Goal: Obtain resource: Download file/media

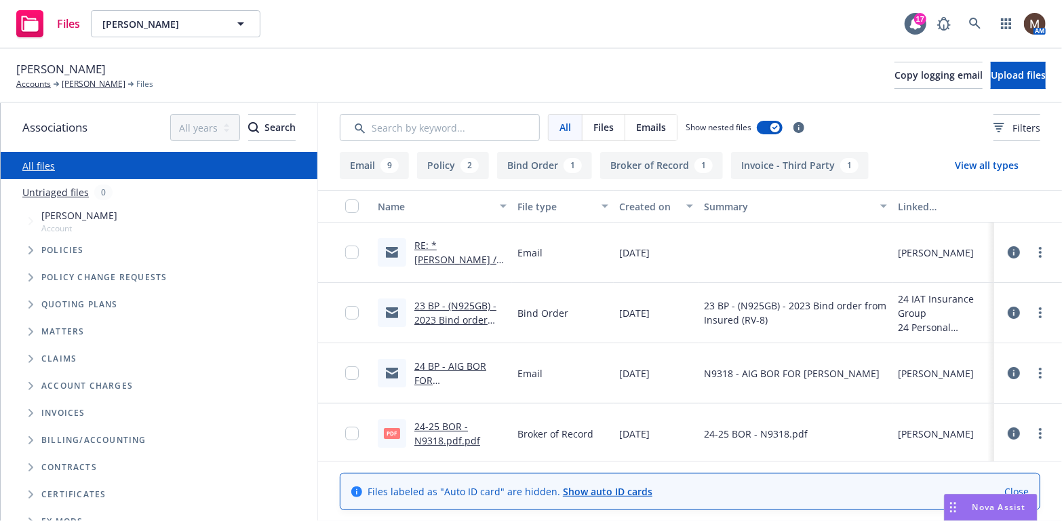
click at [459, 258] on link "RE: *[PERSON_NAME] / Invoice & Policy Summary / Outstanding Balances" at bounding box center [455, 281] width 82 height 84
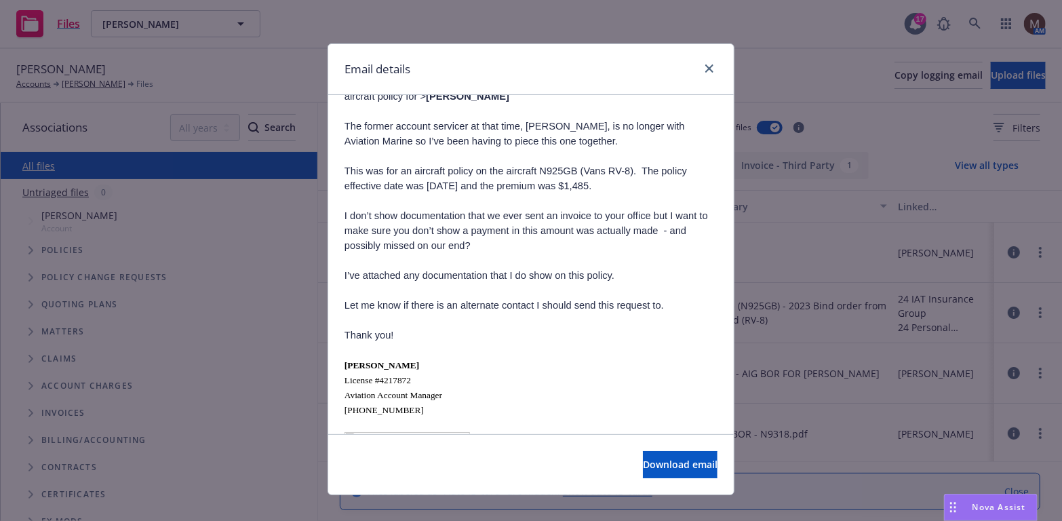
scroll to position [271, 0]
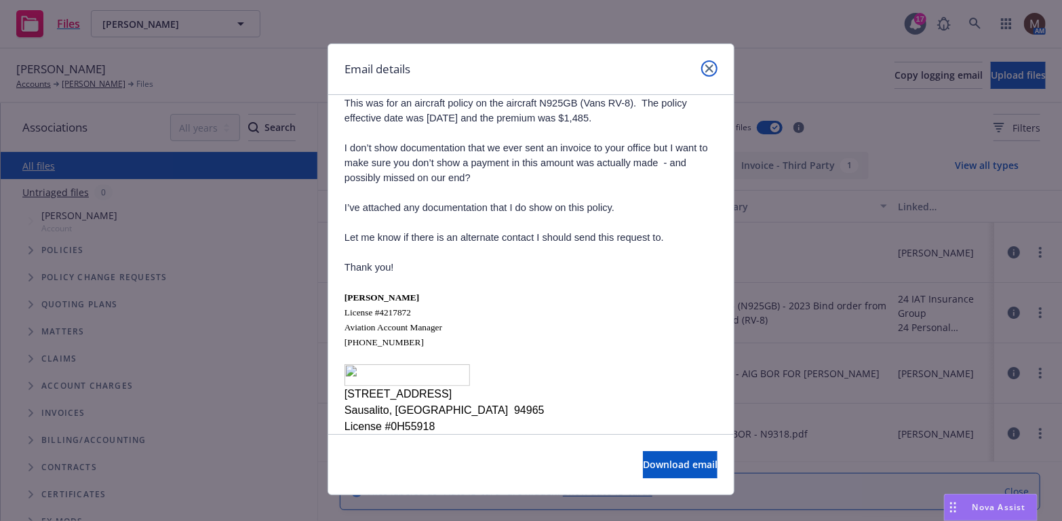
click at [705, 67] on icon "close" at bounding box center [709, 68] width 8 height 8
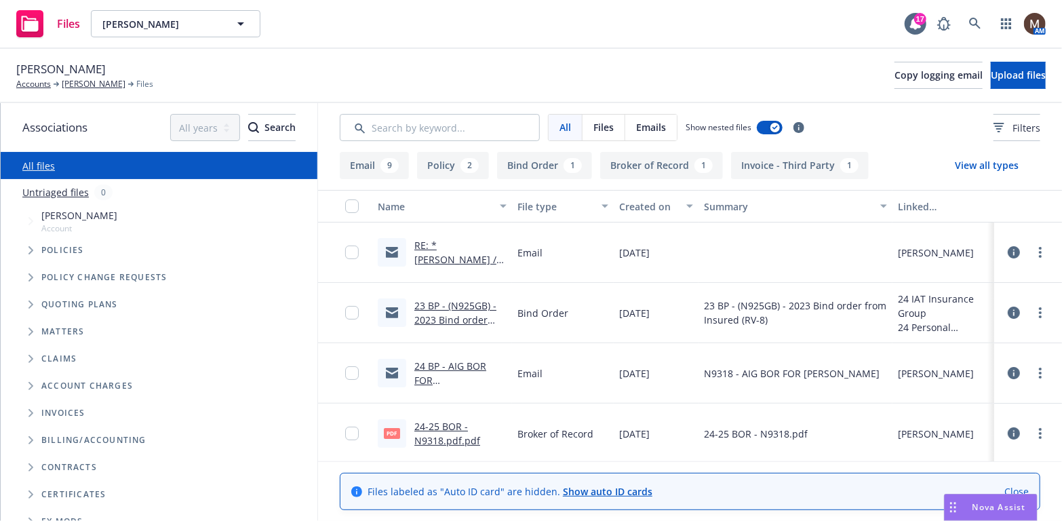
click at [448, 363] on link "24 BP - AIG BOR FOR [PERSON_NAME] ELLIFF_LA 307365-1.msg.msg" at bounding box center [454, 395] width 81 height 70
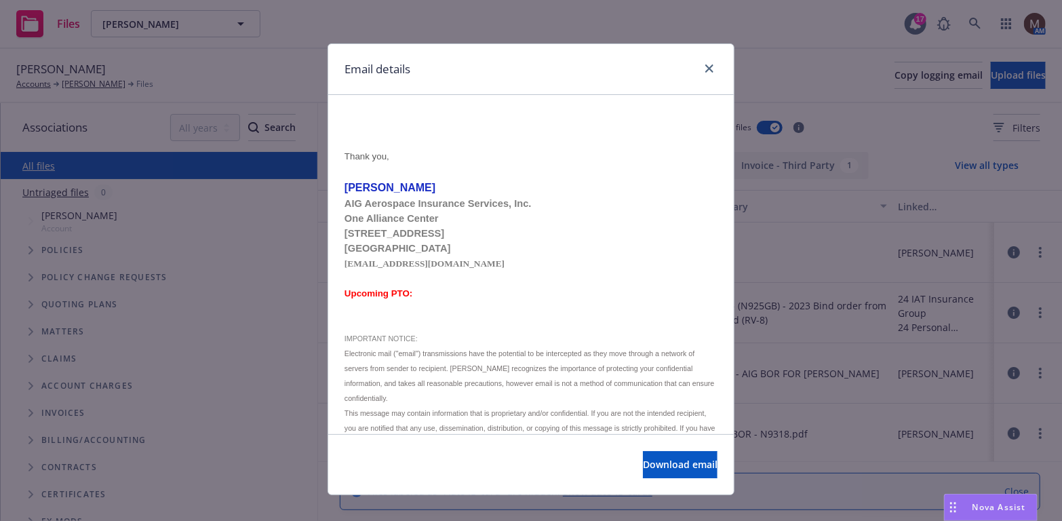
scroll to position [334, 0]
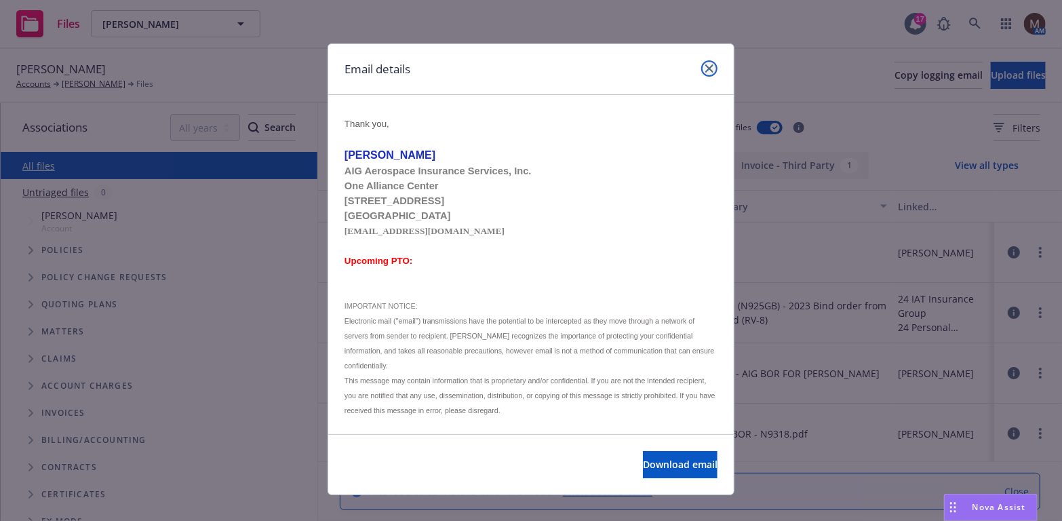
click at [705, 64] on icon "close" at bounding box center [709, 68] width 8 height 8
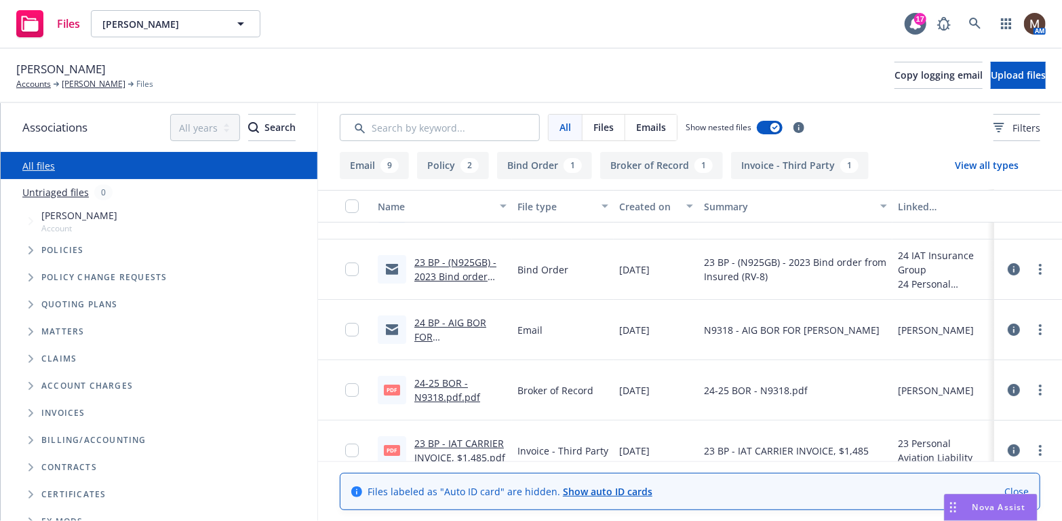
scroll to position [68, 0]
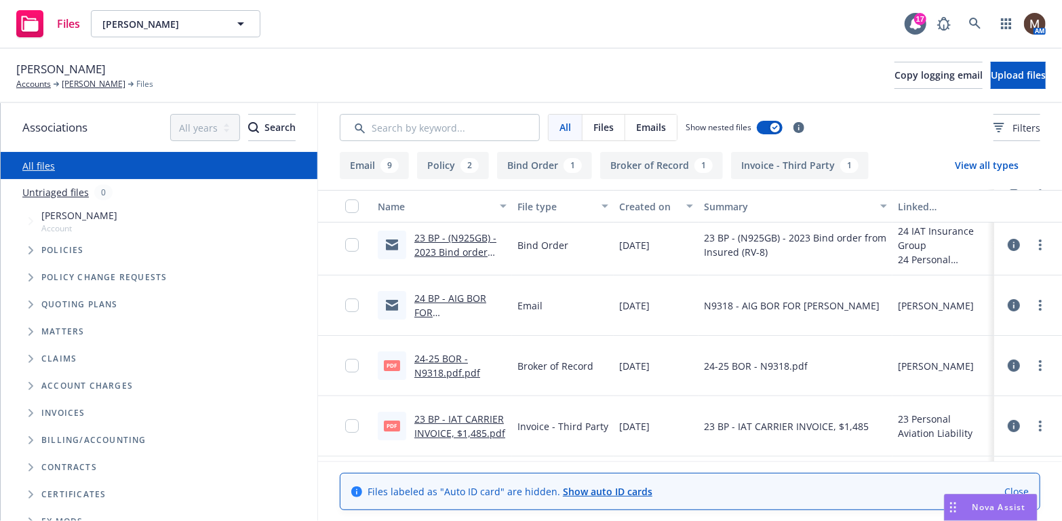
drag, startPoint x: 130, startPoint y: 171, endPoint x: 140, endPoint y: 182, distance: 14.9
click at [140, 182] on div "All files Untriaged files 0 Accessibility guide for tree Tree Example. Navigate…" at bounding box center [159, 361] width 317 height 418
click at [79, 82] on link "[PERSON_NAME]" at bounding box center [94, 84] width 64 height 12
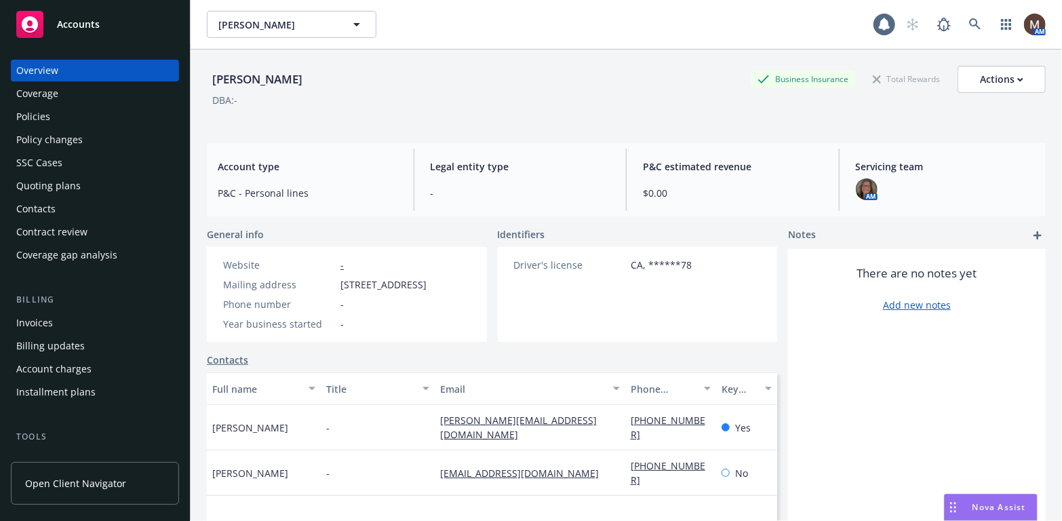
click at [48, 207] on div "Contacts" at bounding box center [35, 209] width 39 height 22
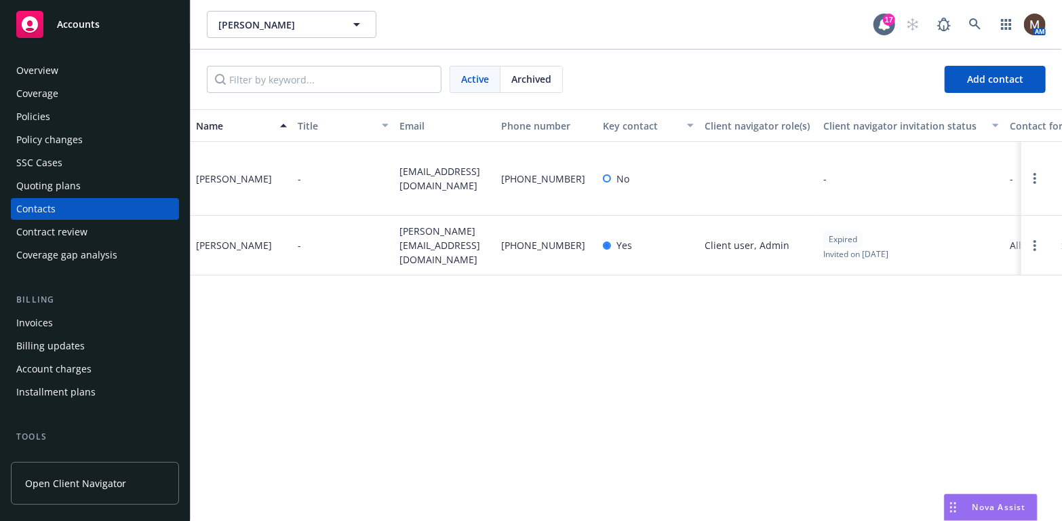
click at [37, 109] on div "Policies" at bounding box center [33, 117] width 34 height 22
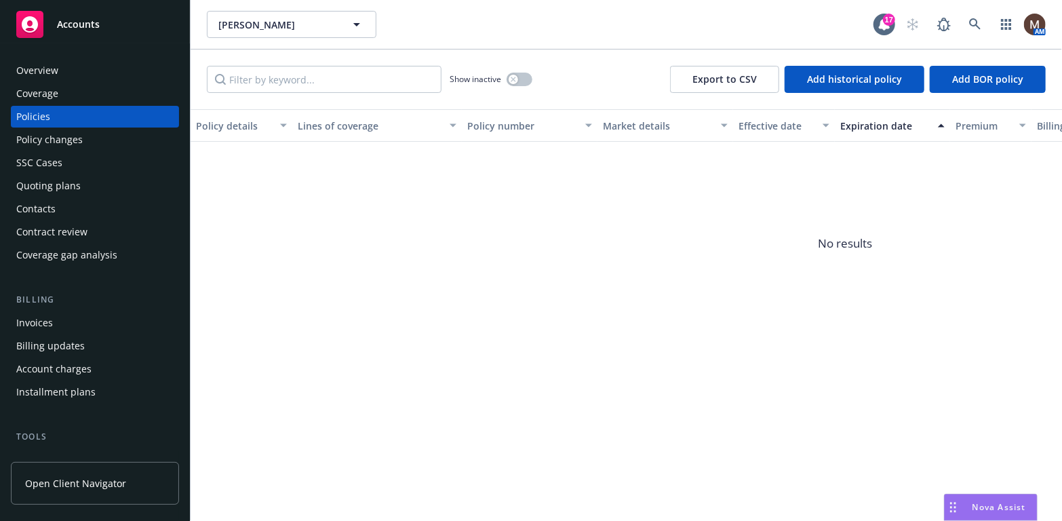
scroll to position [68, 0]
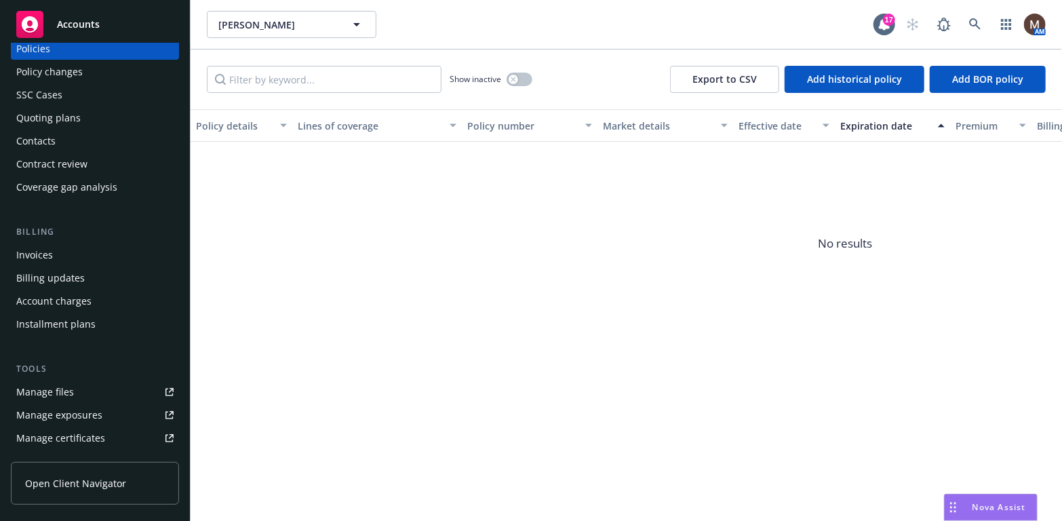
click at [65, 389] on div "Manage files" at bounding box center [45, 392] width 58 height 22
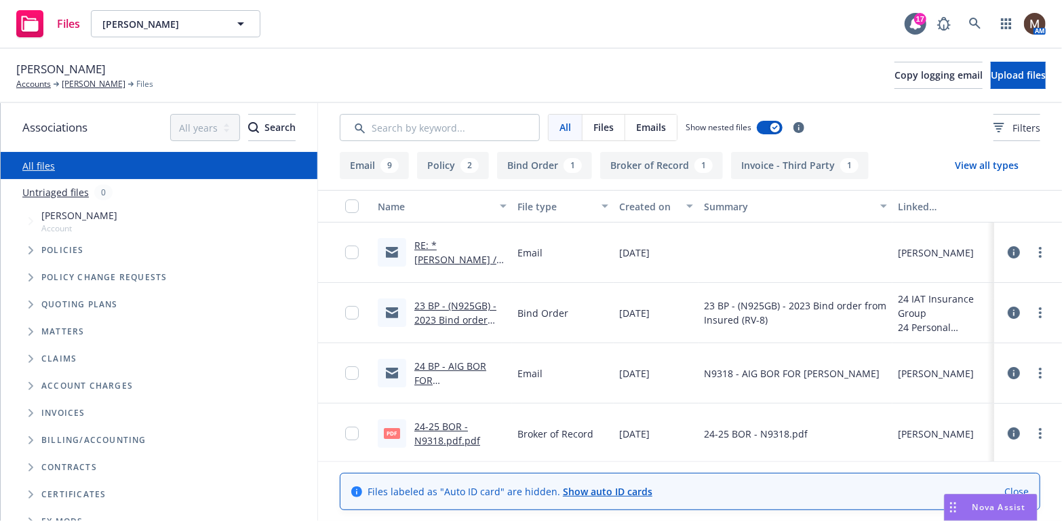
click at [467, 363] on link "24 BP - AIG BOR FOR BUDD ELLIFF_LA 307365-1.msg.msg" at bounding box center [454, 395] width 81 height 70
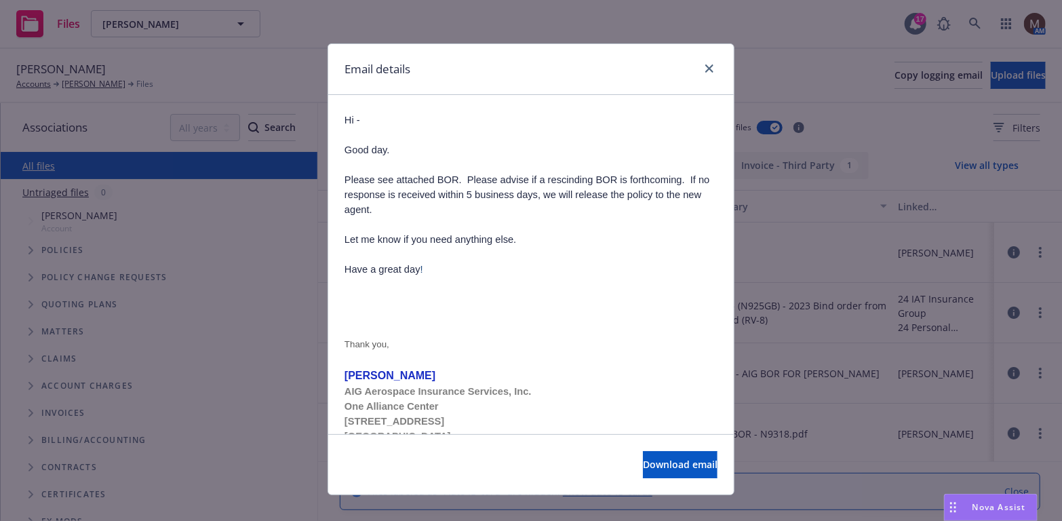
scroll to position [136, 0]
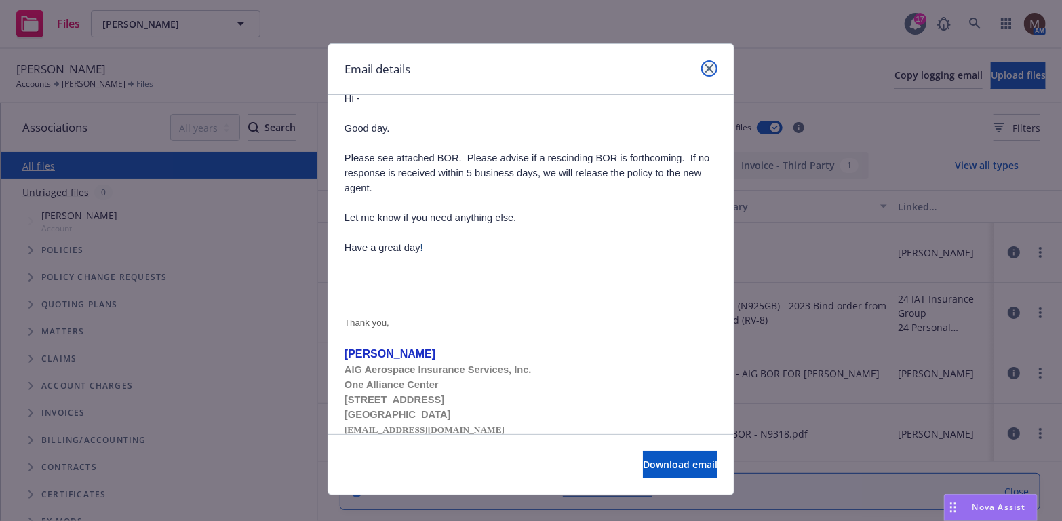
click at [705, 65] on icon "close" at bounding box center [709, 68] width 8 height 8
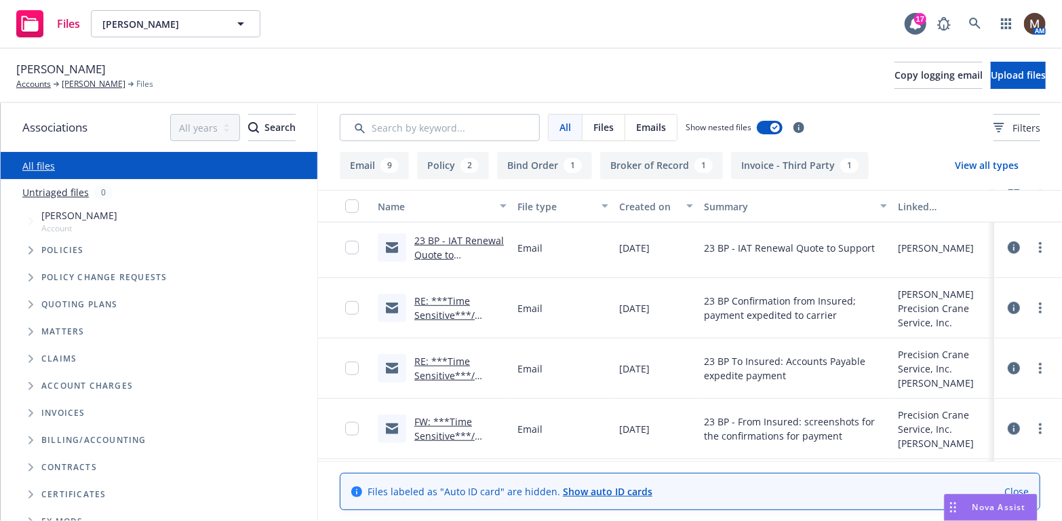
scroll to position [611, 0]
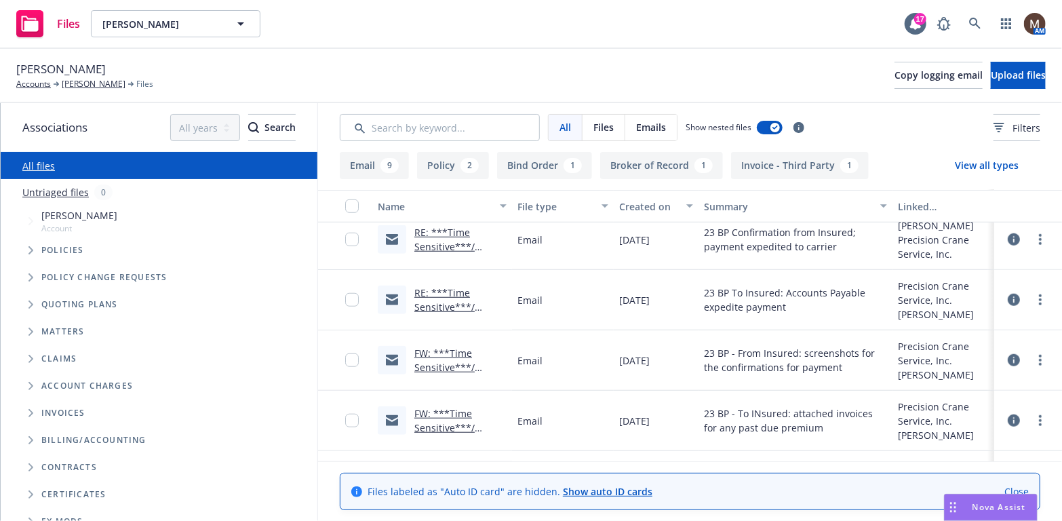
click at [447, 413] on link "FW: ***Time Sensitive***/ Precision Crane / Invoice & Policy Summary / Outstand…" at bounding box center [452, 456] width 77 height 98
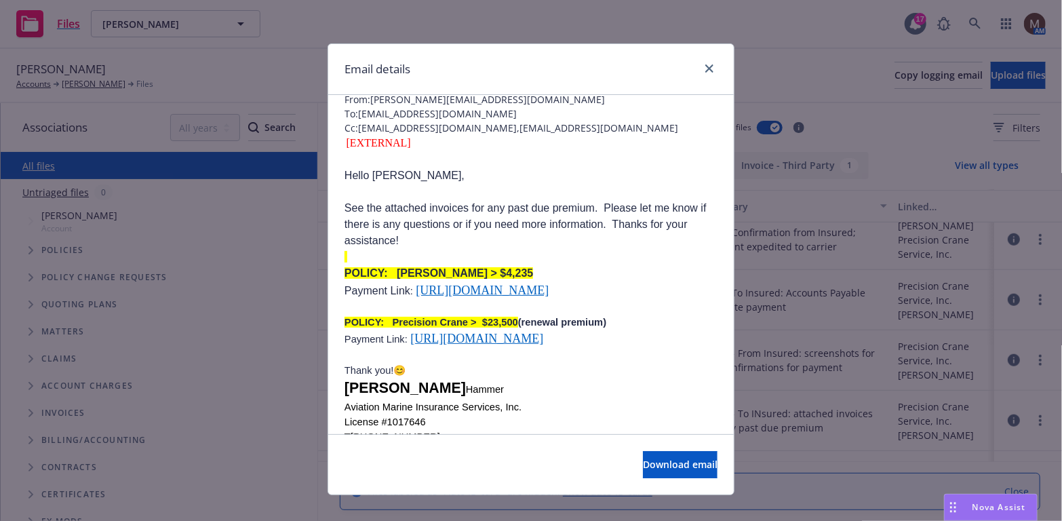
scroll to position [0, 0]
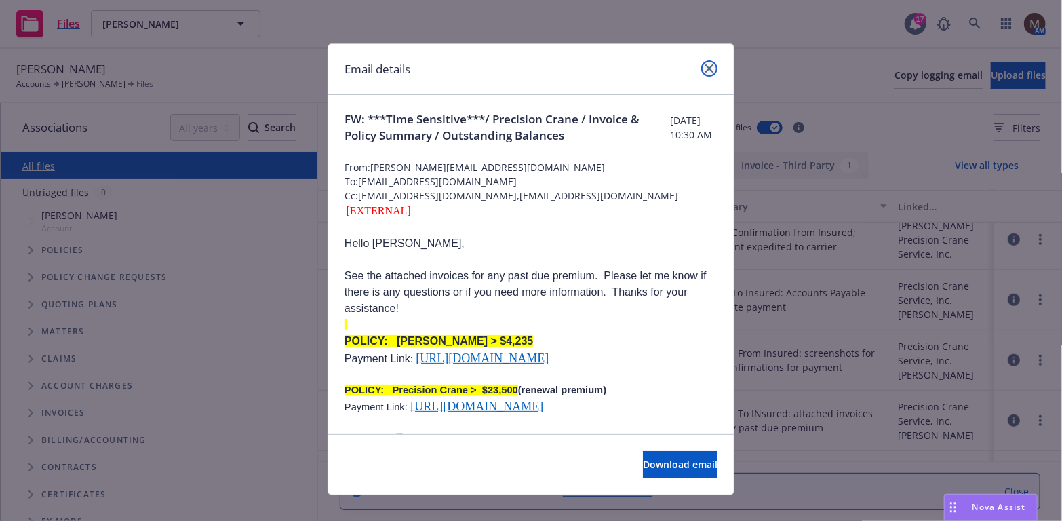
click at [705, 67] on icon "close" at bounding box center [709, 68] width 8 height 8
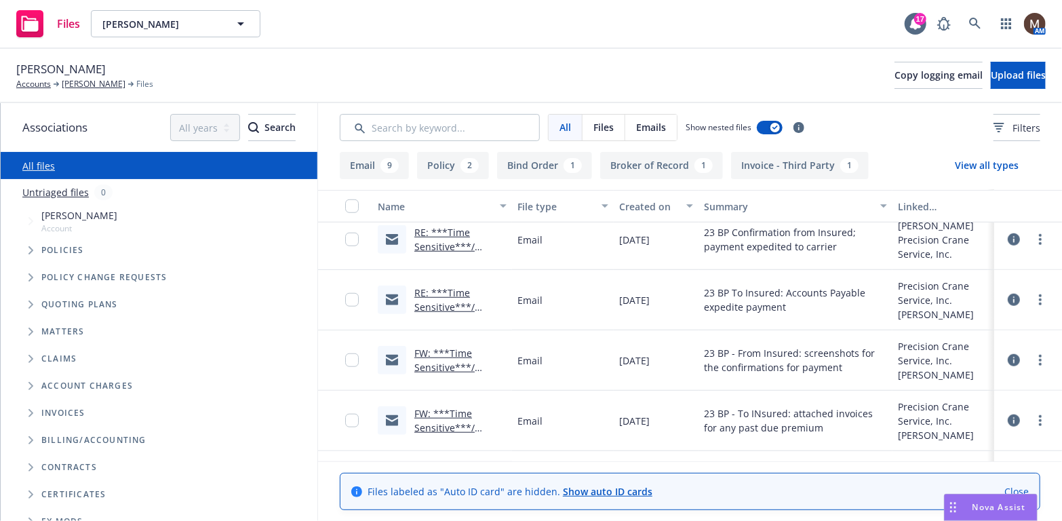
click at [455, 351] on link "FW: ***Time Sensitive***/ Precision Crane / Invoice & Policy Summary / Outstand…" at bounding box center [452, 396] width 77 height 98
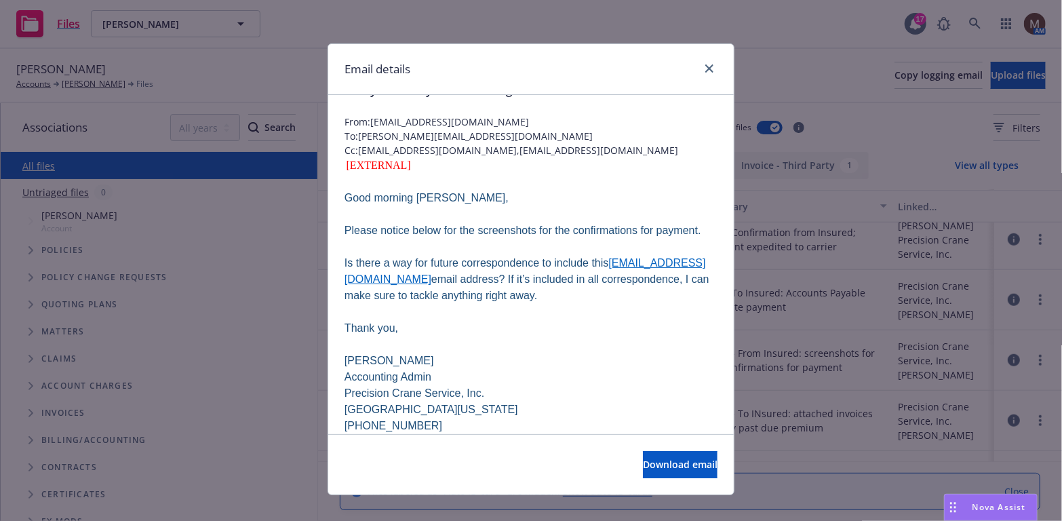
scroll to position [68, 0]
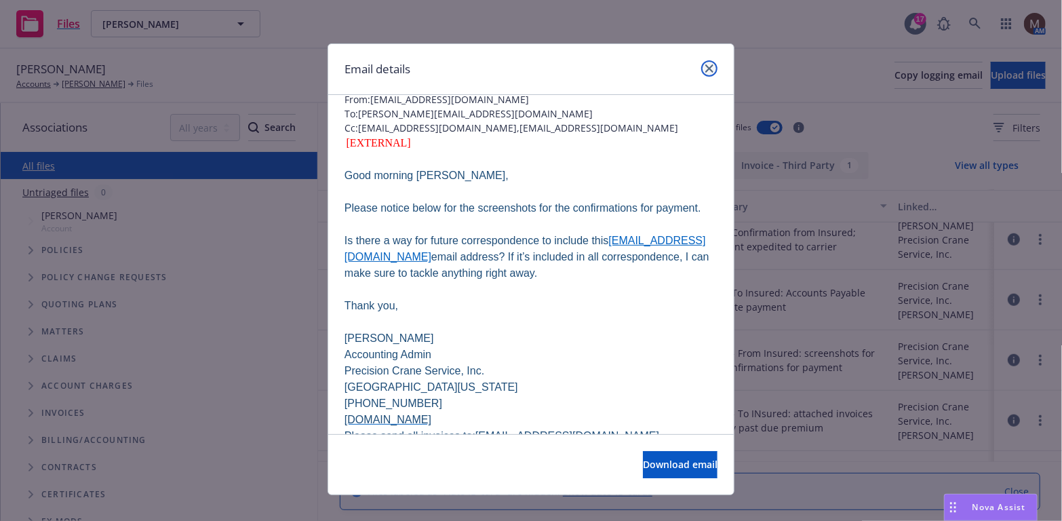
click at [701, 64] on link "close" at bounding box center [709, 68] width 16 height 16
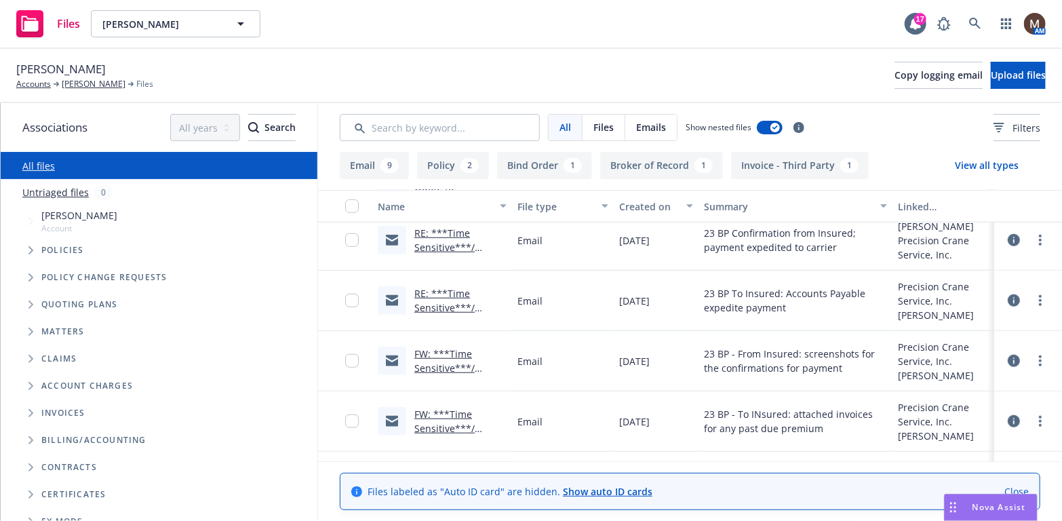
scroll to position [543, 0]
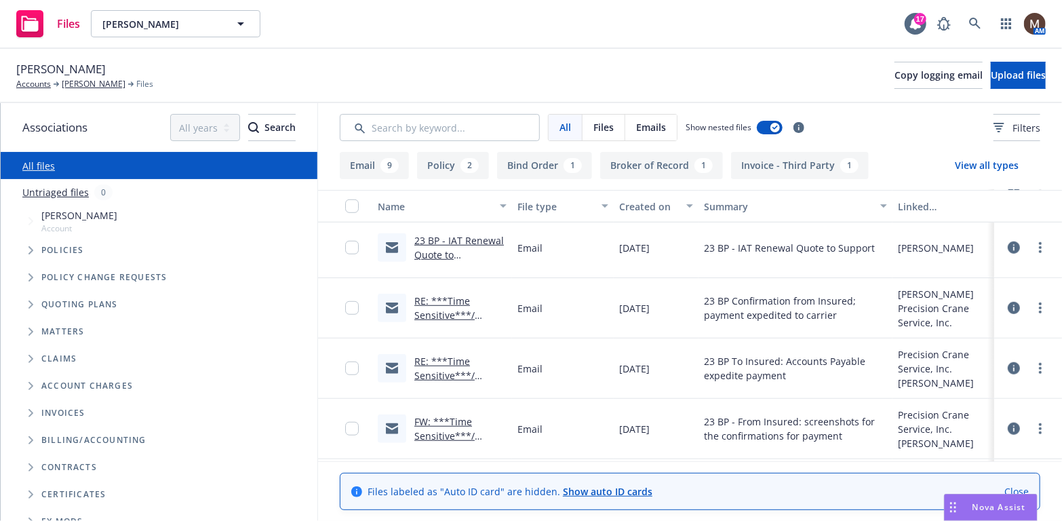
click at [442, 301] on link "RE: ***Time Sensitive***/ Precision Crane / Invoice & Policy Summary / Outstand…" at bounding box center [452, 343] width 77 height 98
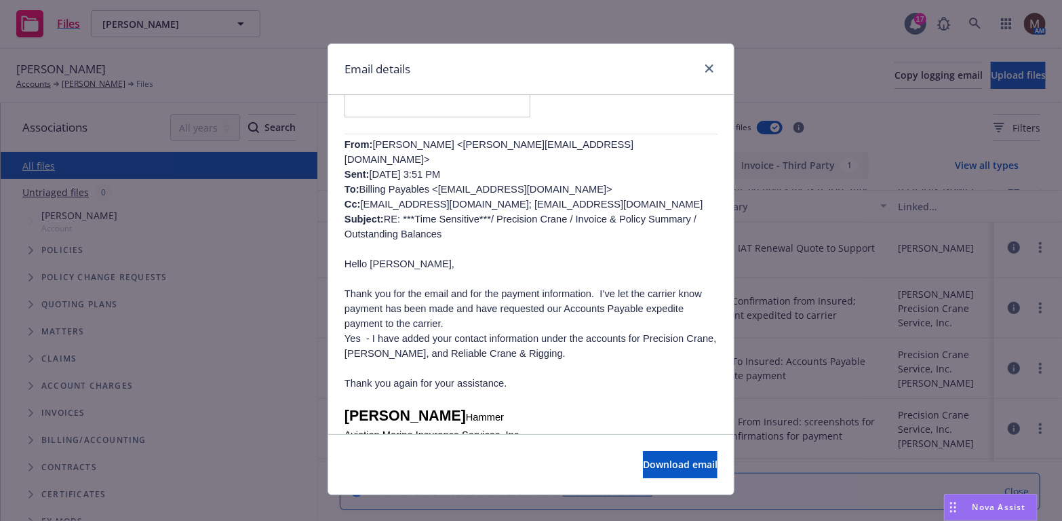
scroll to position [475, 0]
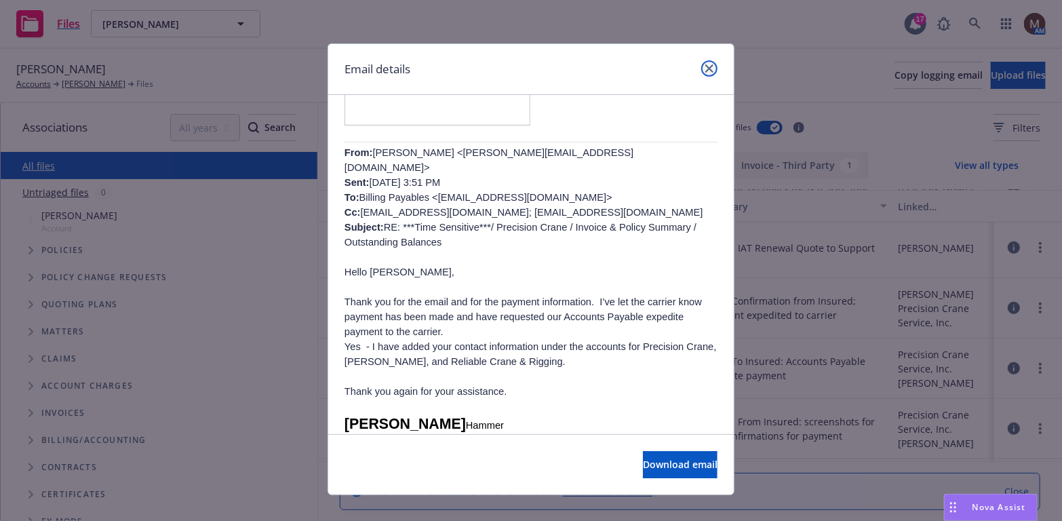
click at [705, 66] on icon "close" at bounding box center [709, 68] width 8 height 8
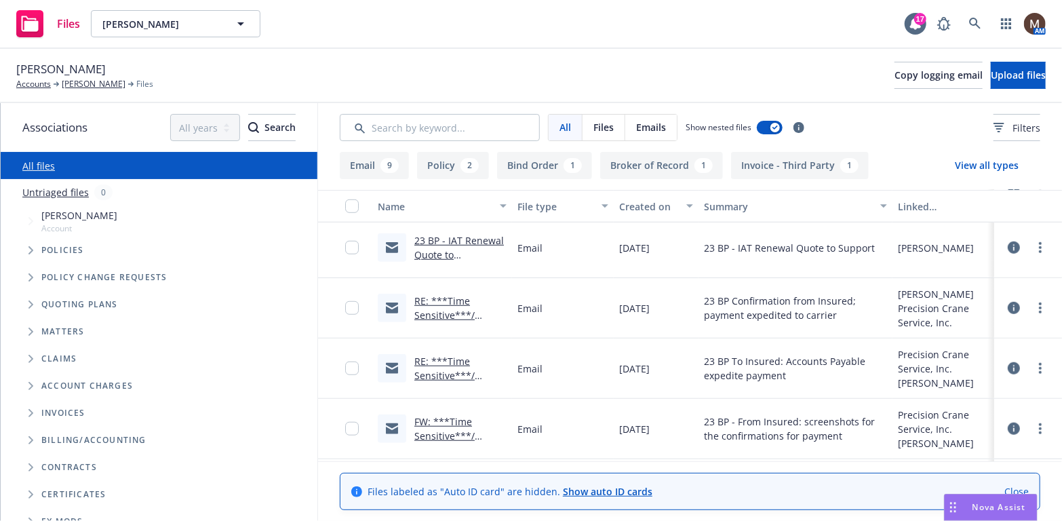
scroll to position [611, 0]
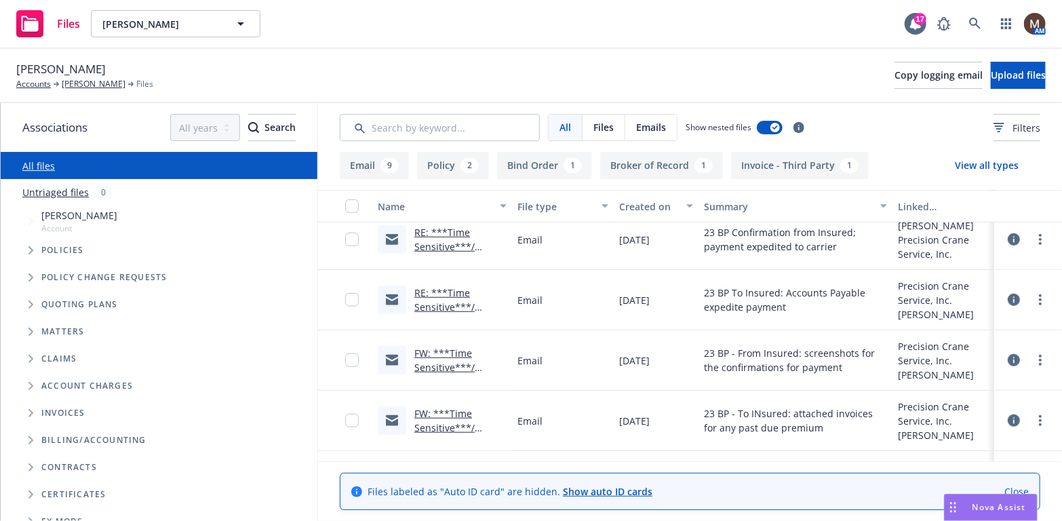
click at [453, 349] on link "FW: ***Time Sensitive***/ Precision Crane / Invoice & Policy Summary / Outstand…" at bounding box center [452, 396] width 77 height 98
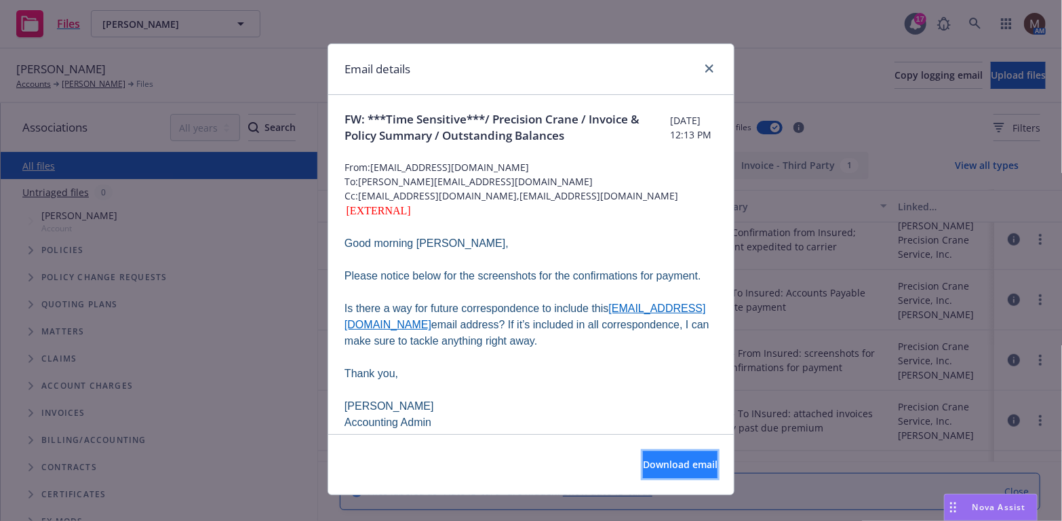
click at [644, 459] on span "Download email" at bounding box center [680, 464] width 75 height 13
drag, startPoint x: 705, startPoint y: 65, endPoint x: 203, endPoint y: 187, distance: 516.6
click at [705, 65] on icon "close" at bounding box center [709, 68] width 8 height 8
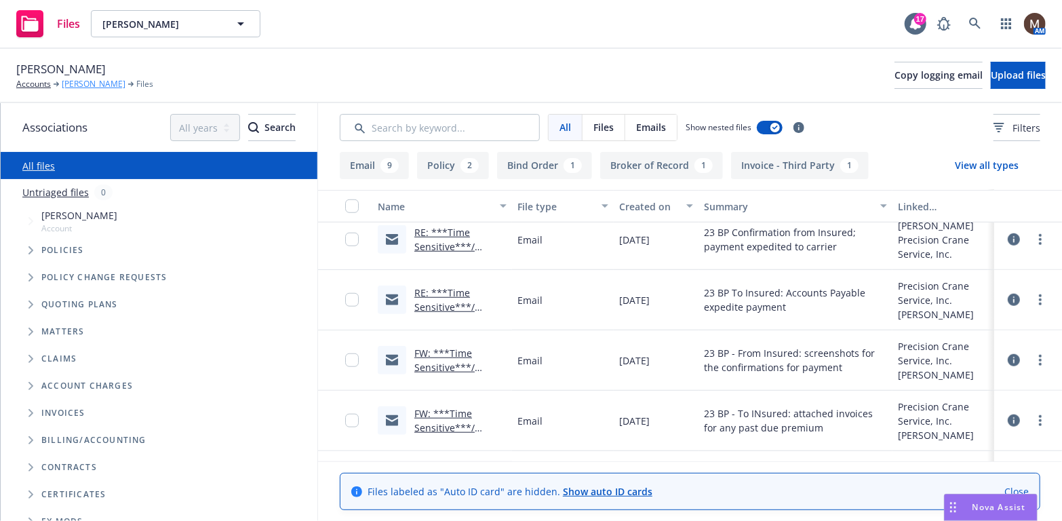
click at [83, 82] on link "Budd Elliff" at bounding box center [94, 84] width 64 height 12
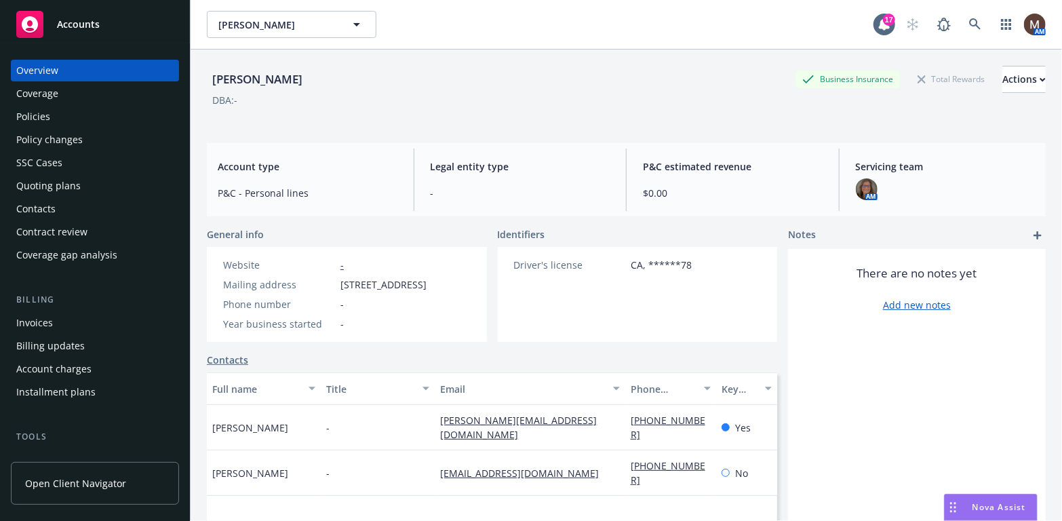
click at [46, 320] on div "Invoices" at bounding box center [34, 323] width 37 height 22
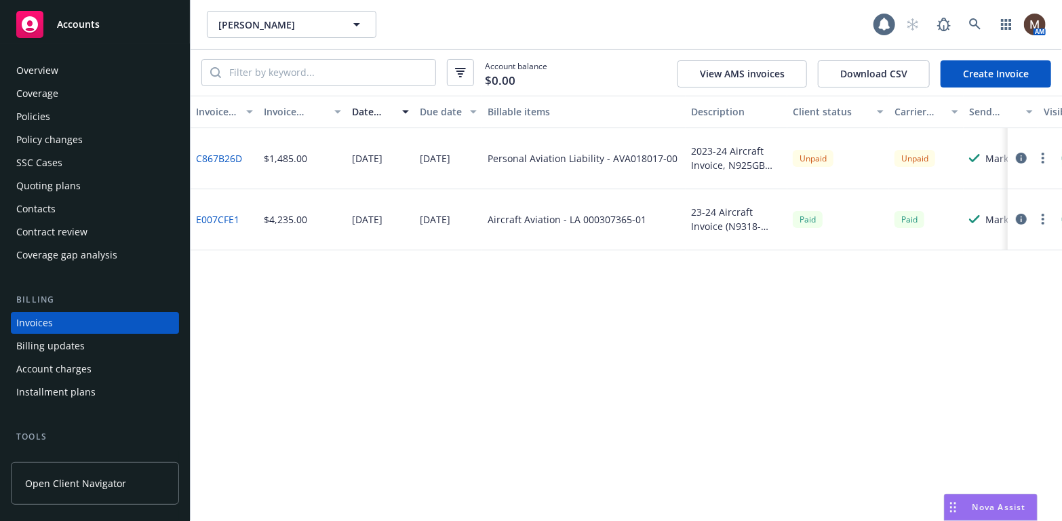
scroll to position [40, 0]
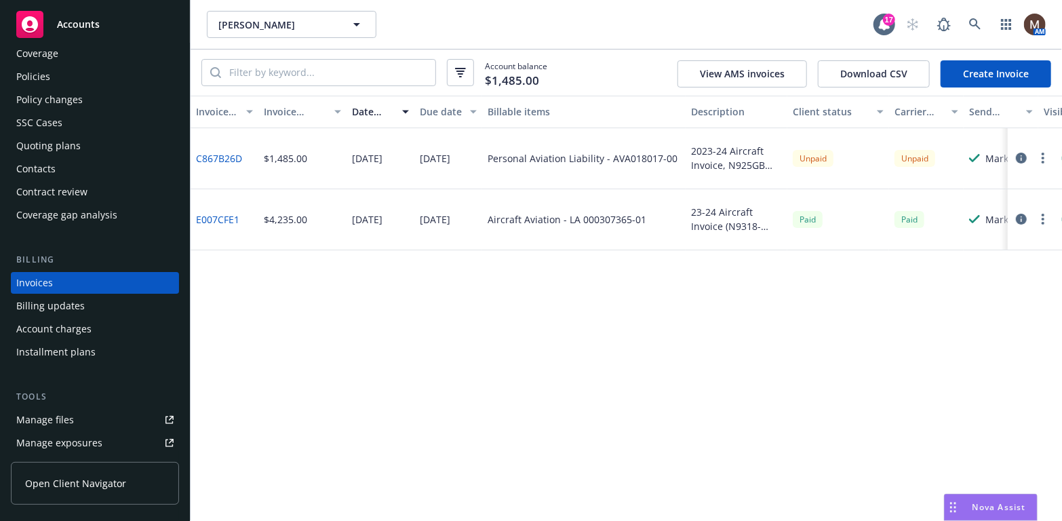
drag, startPoint x: 233, startPoint y: 153, endPoint x: 252, endPoint y: 166, distance: 22.6
click at [233, 153] on link "C867B26D" at bounding box center [219, 158] width 46 height 14
click at [43, 73] on div "Policies" at bounding box center [33, 77] width 34 height 22
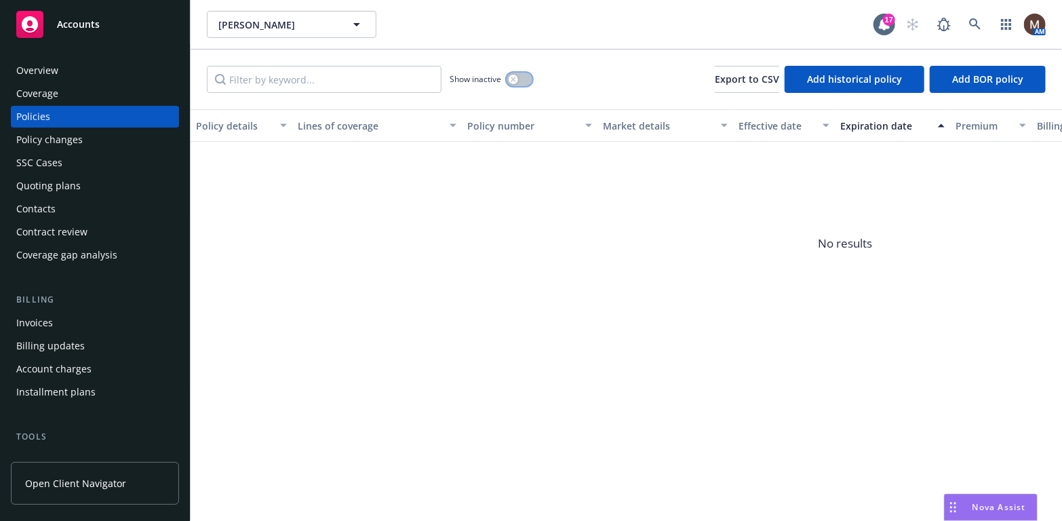
click at [518, 76] on button "button" at bounding box center [520, 80] width 26 height 14
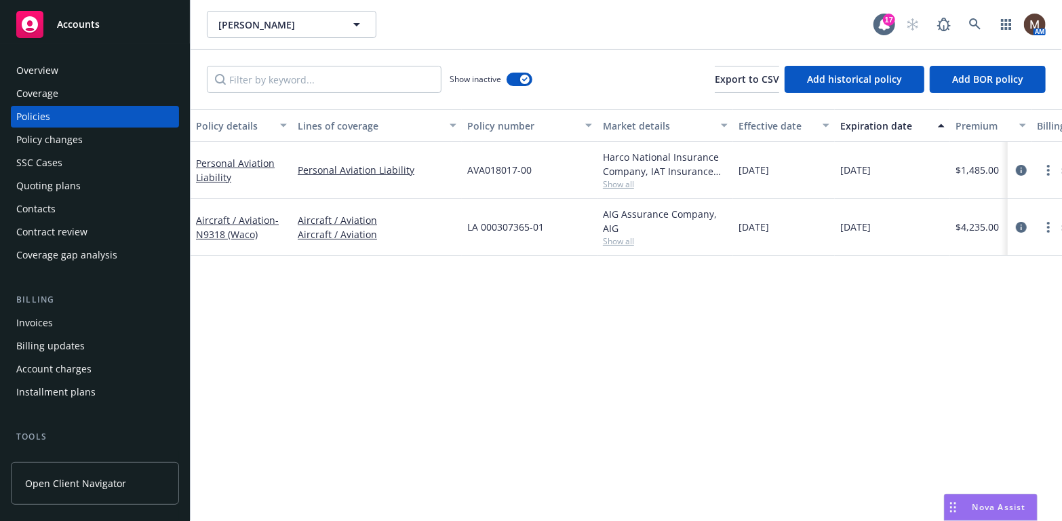
click at [762, 239] on div "03/31/2023" at bounding box center [784, 227] width 102 height 57
click at [49, 315] on div "Invoices" at bounding box center [34, 323] width 37 height 22
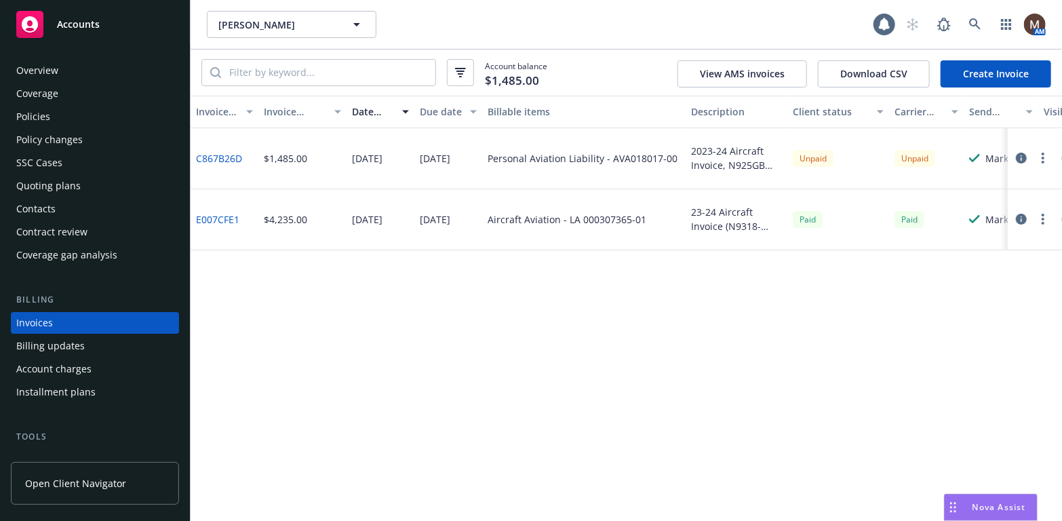
scroll to position [40, 0]
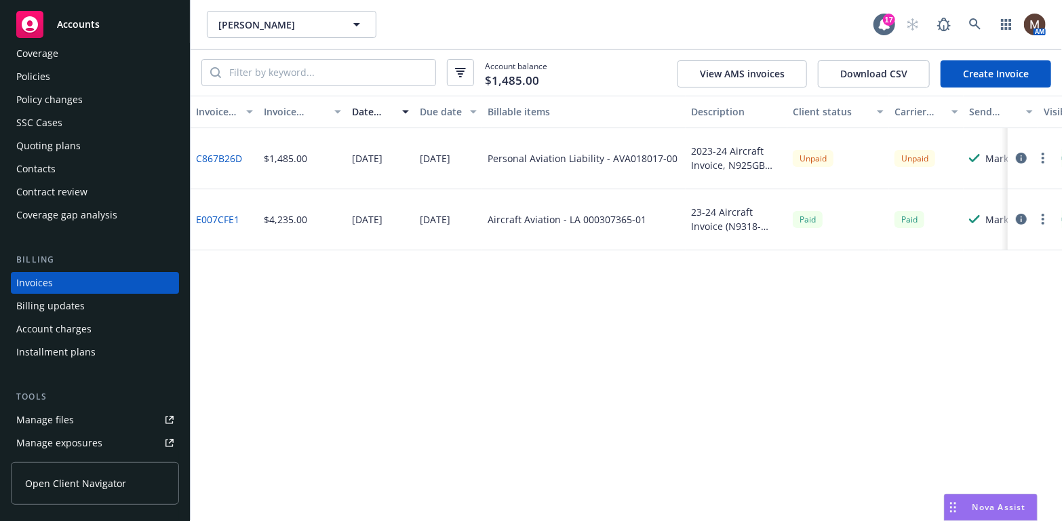
click at [235, 153] on link "C867B26D" at bounding box center [219, 158] width 46 height 14
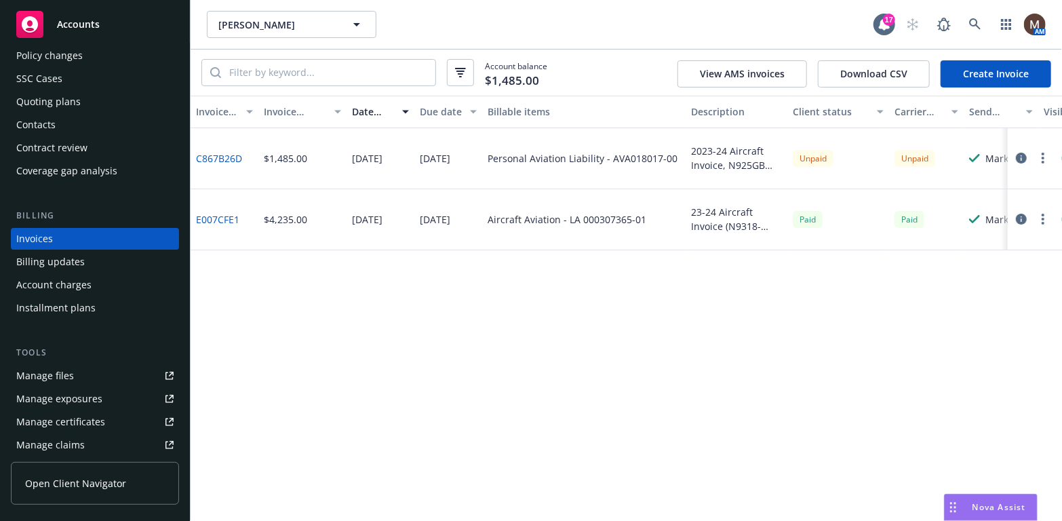
scroll to position [108, 0]
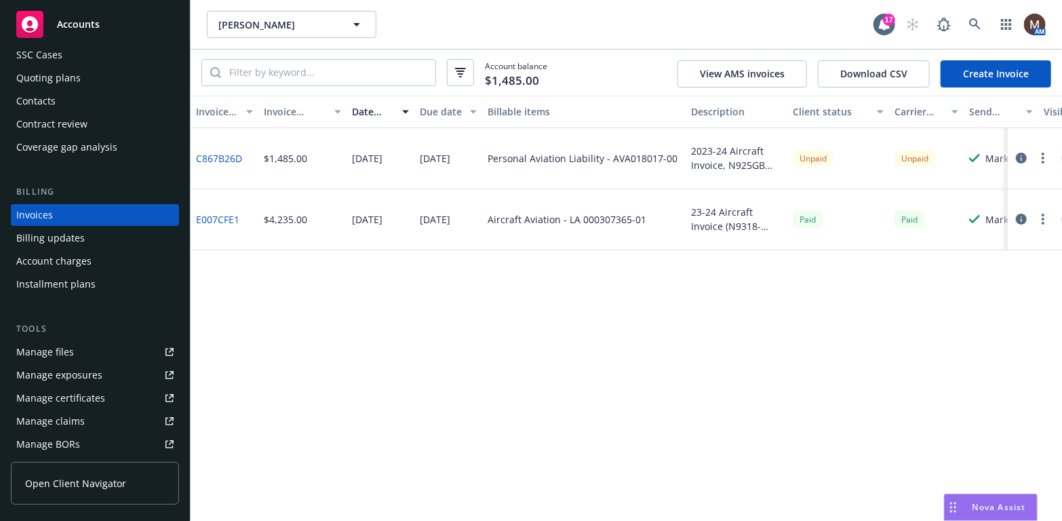
click at [87, 353] on link "Manage files" at bounding box center [95, 352] width 168 height 22
click at [416, 278] on div "Invoice ID Invoice amount Date issued Due date Billable items Description Clien…" at bounding box center [627, 308] width 872 height 425
click at [414, 199] on div "07/20/2023" at bounding box center [448, 219] width 68 height 61
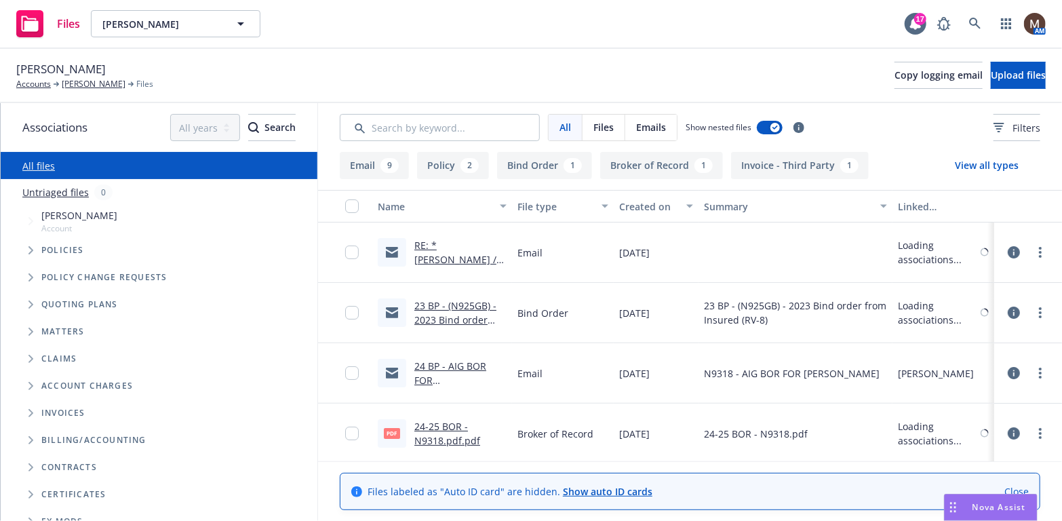
scroll to position [68, 0]
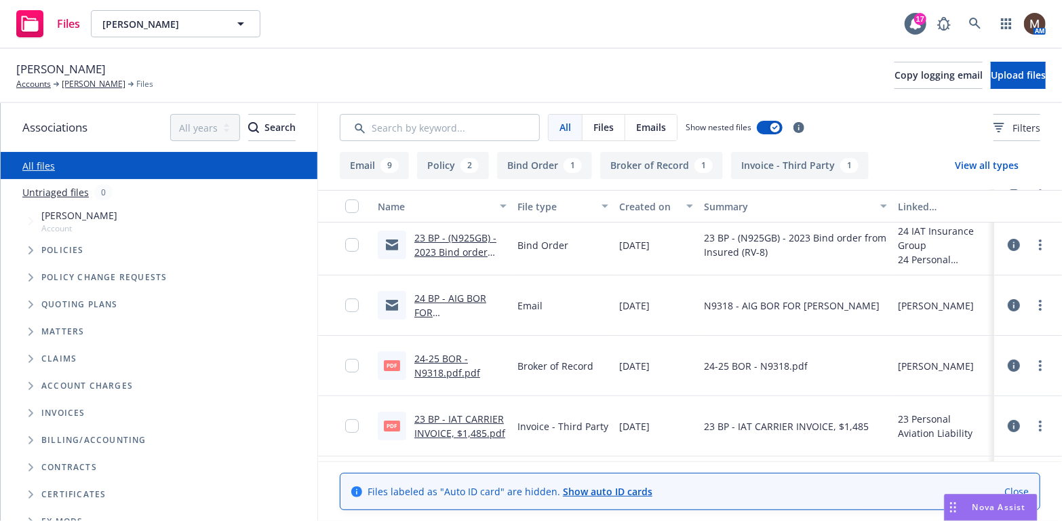
click at [435, 358] on link "24-25 BOR - N9318.pdf.pdf" at bounding box center [447, 365] width 66 height 27
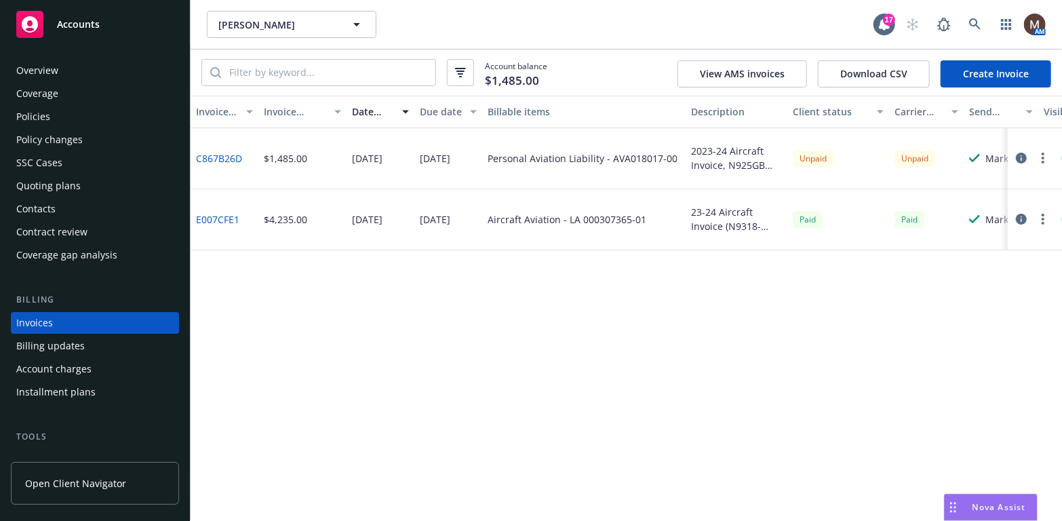
scroll to position [40, 0]
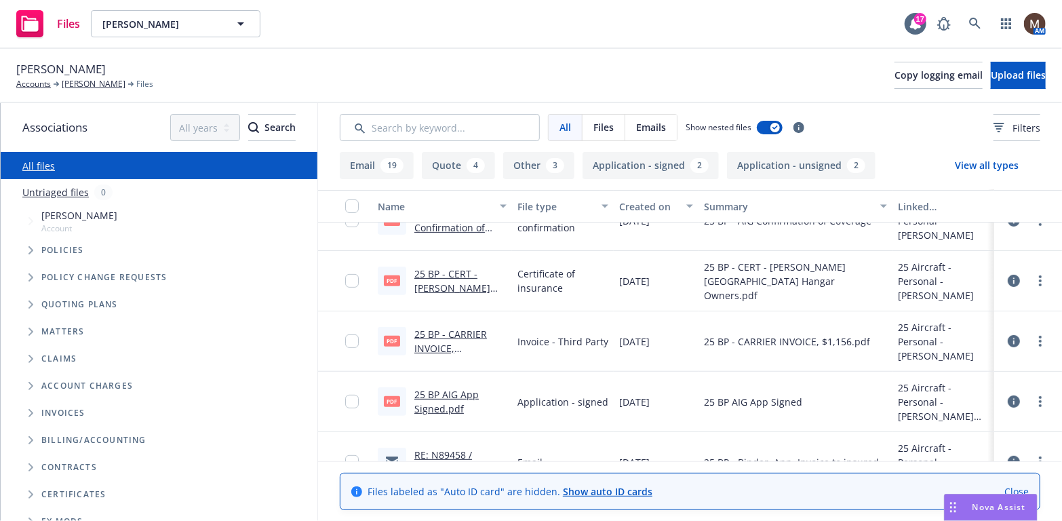
scroll to position [339, 0]
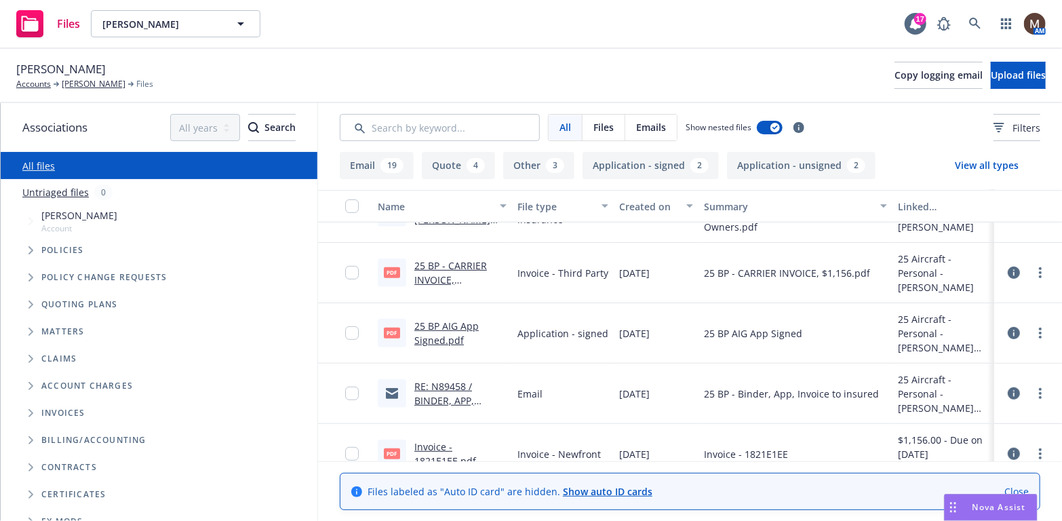
click at [436, 325] on link "25 BP AIG App Signed.pdf" at bounding box center [446, 333] width 64 height 27
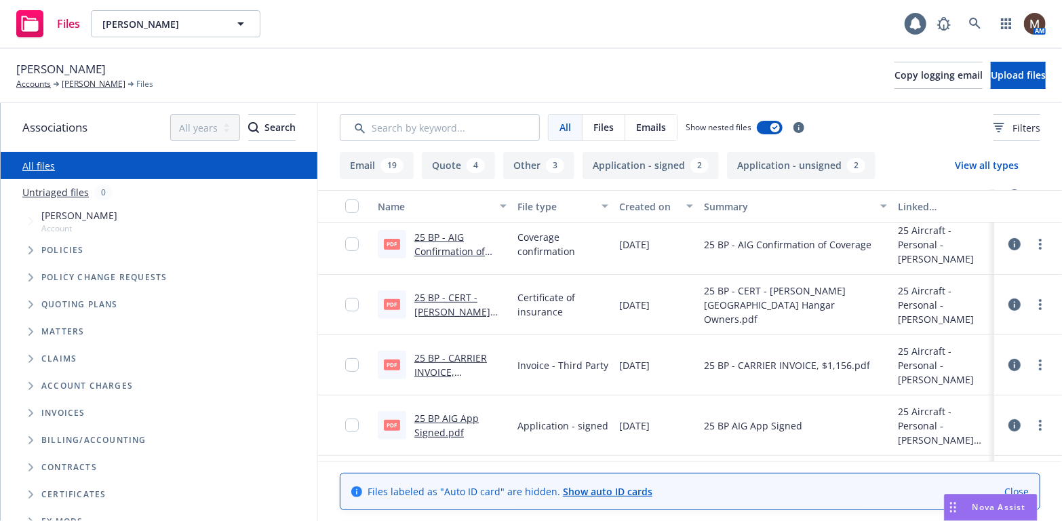
scroll to position [271, 0]
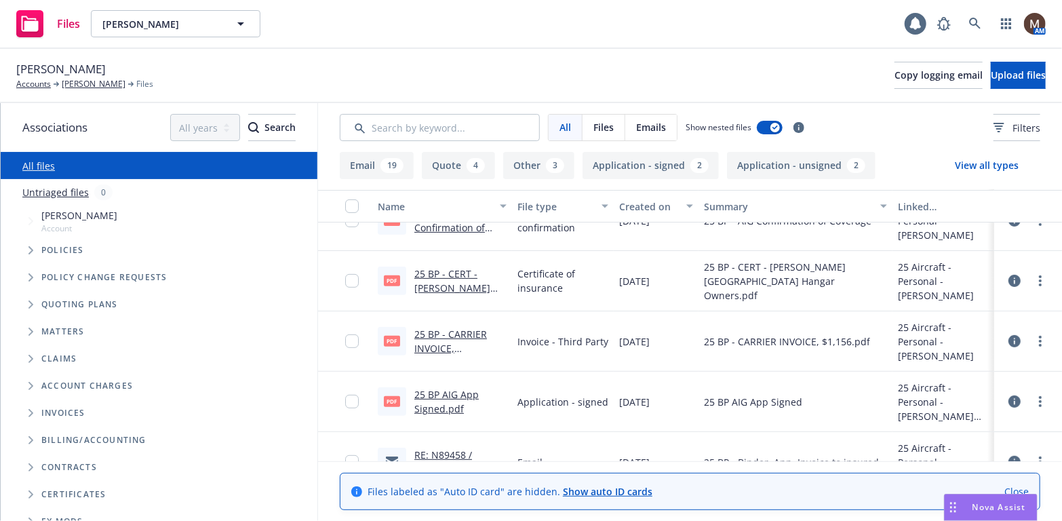
click at [436, 389] on link "25 BP AIG App Signed.pdf" at bounding box center [446, 401] width 64 height 27
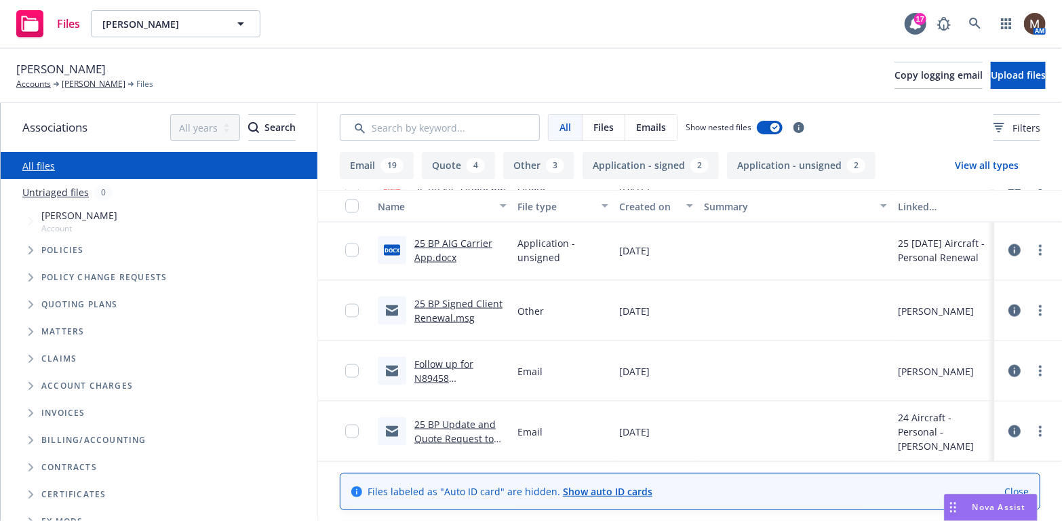
scroll to position [1085, 0]
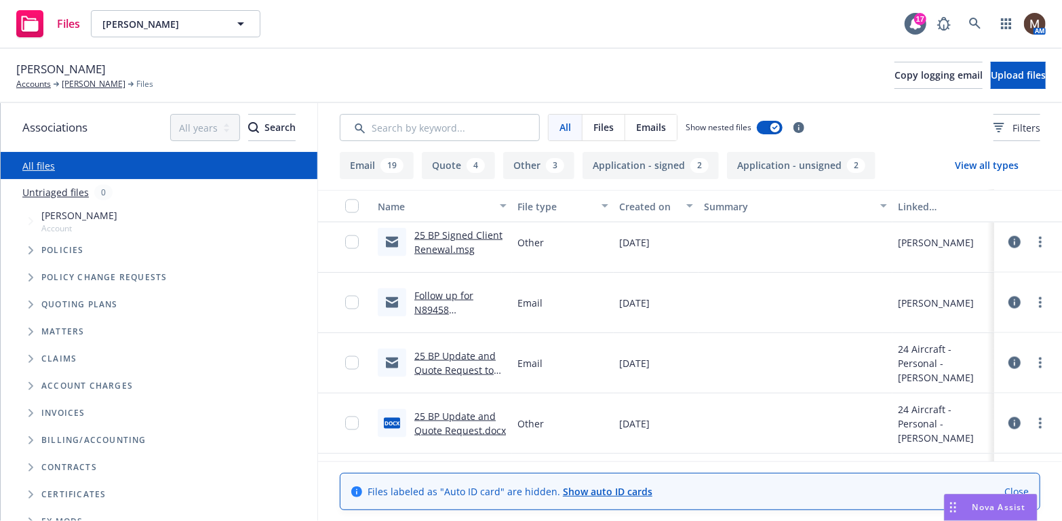
click at [455, 236] on link "25 BP Signed Client Renewal.msg" at bounding box center [458, 242] width 88 height 27
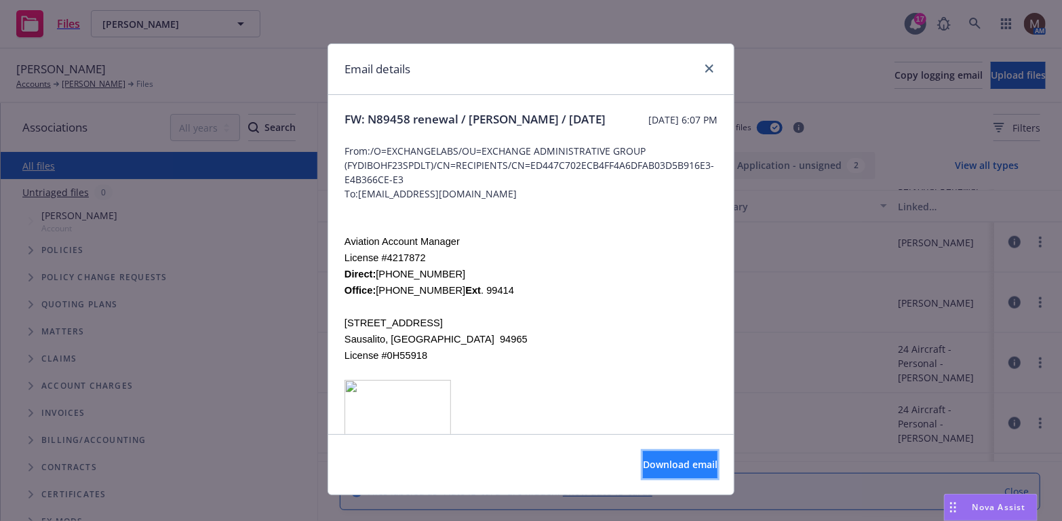
click at [648, 458] on span "Download email" at bounding box center [680, 464] width 75 height 13
drag, startPoint x: 702, startPoint y: 66, endPoint x: 727, endPoint y: 58, distance: 25.7
click at [705, 66] on icon "close" at bounding box center [709, 68] width 8 height 8
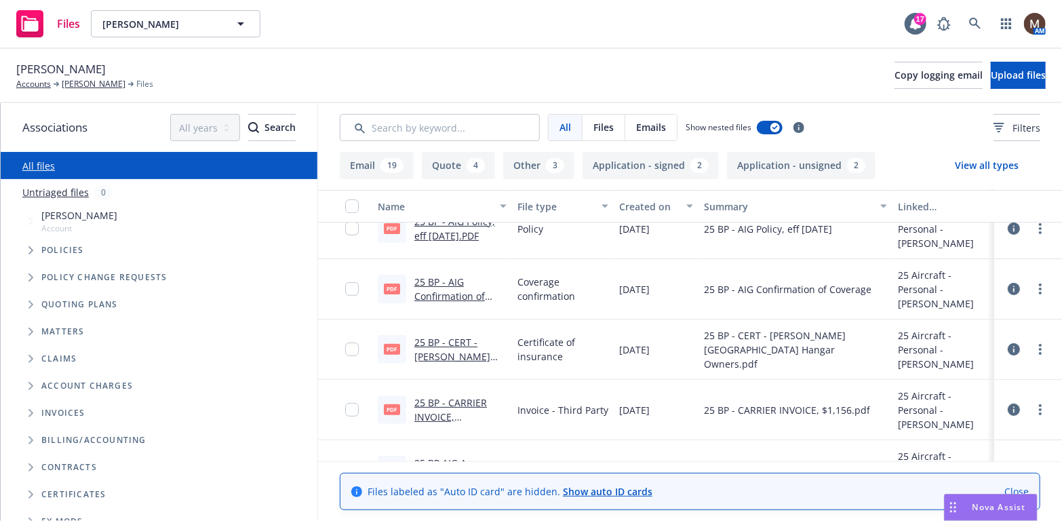
scroll to position [271, 0]
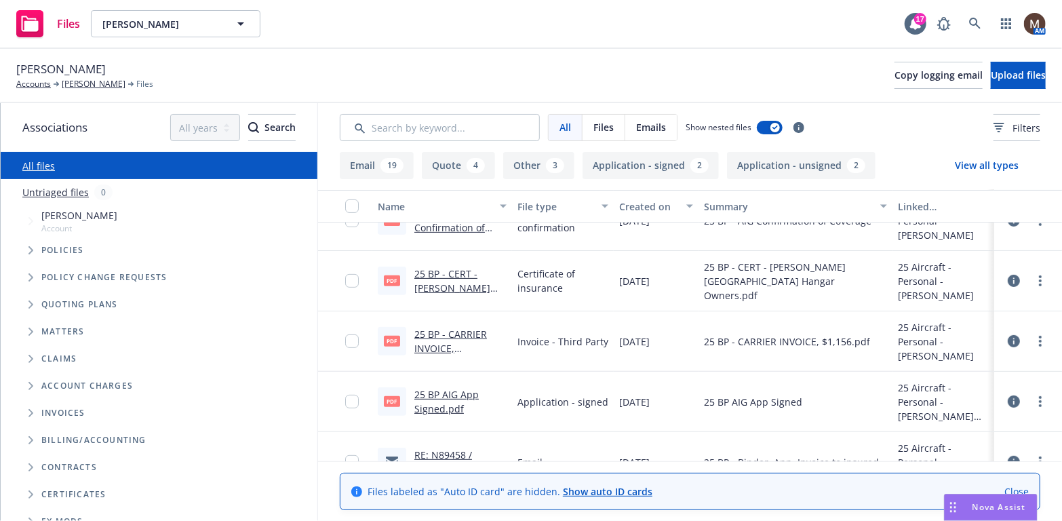
click at [452, 395] on link "25 BP AIG App Signed.pdf" at bounding box center [446, 401] width 64 height 27
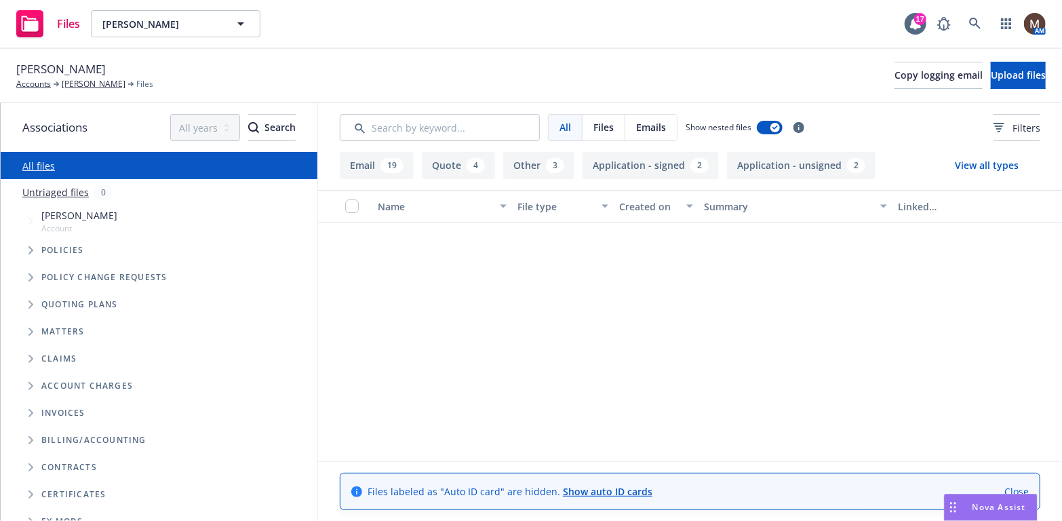
scroll to position [1085, 0]
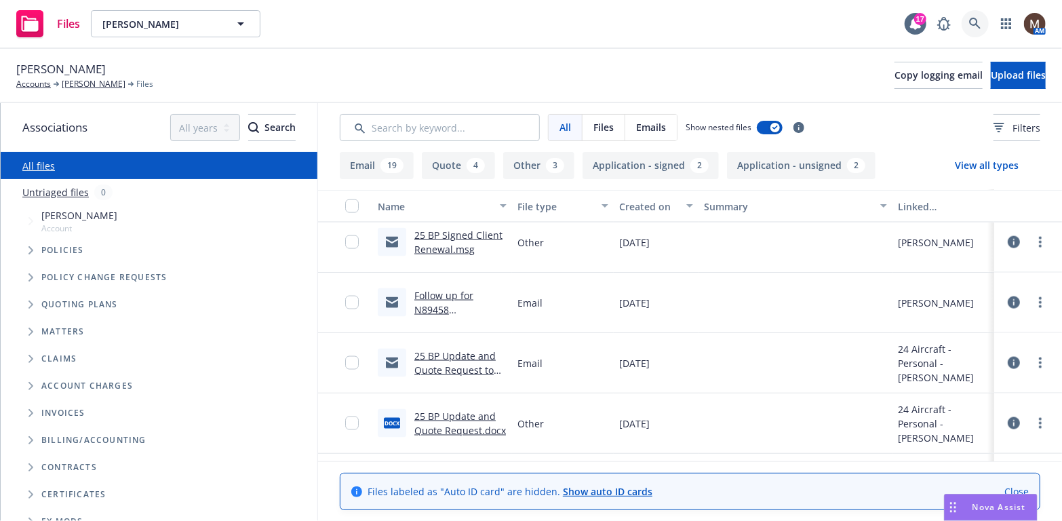
click at [976, 18] on icon at bounding box center [975, 24] width 12 height 12
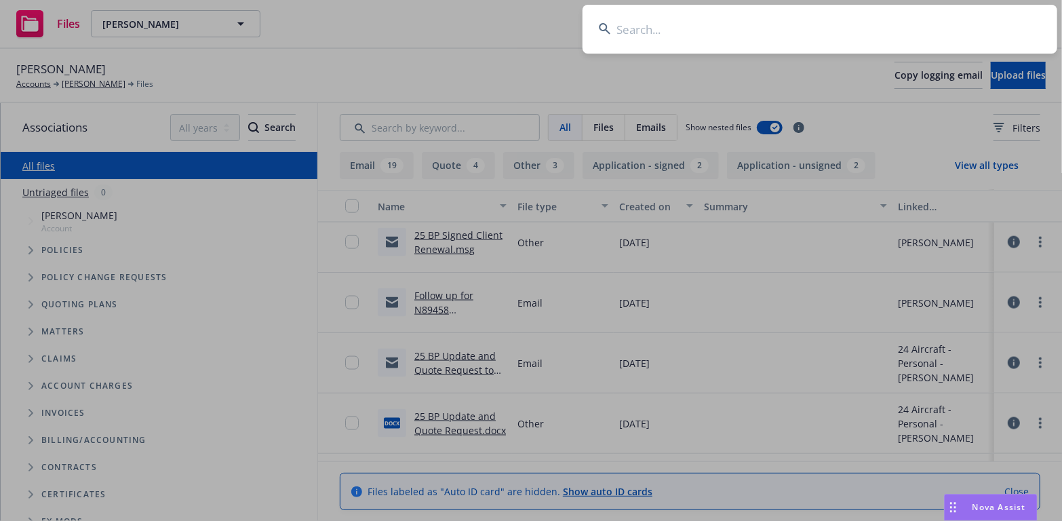
click at [643, 26] on input at bounding box center [820, 29] width 475 height 49
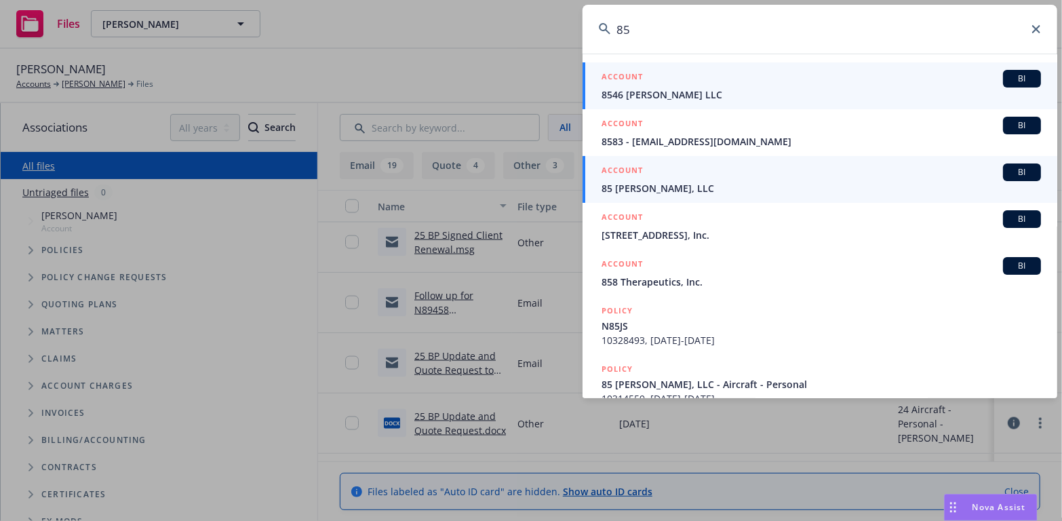
type input "85"
click at [615, 187] on li "ACCOUNT BI 85 Juliet Sierra, LLC" at bounding box center [820, 179] width 475 height 47
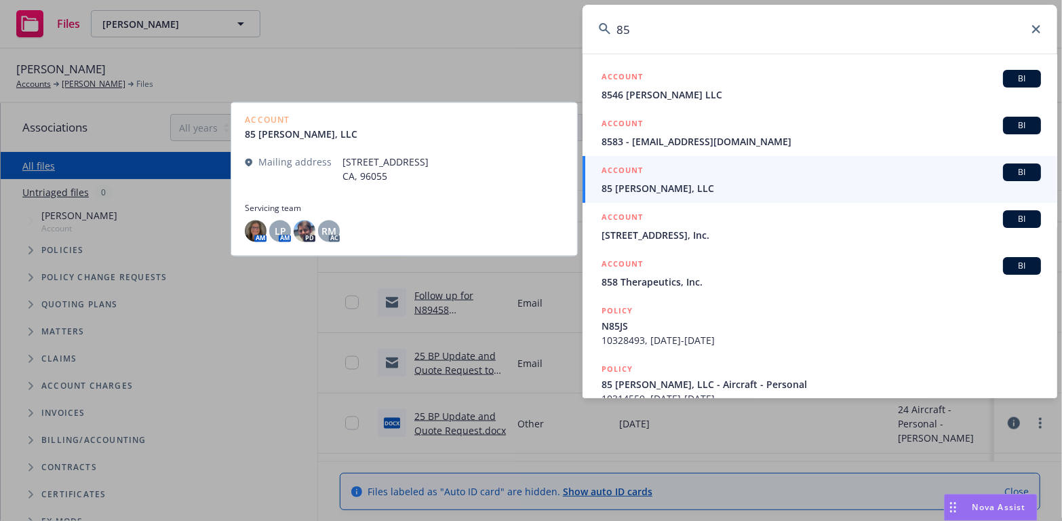
click at [632, 184] on span "85 [PERSON_NAME], LLC" at bounding box center [822, 188] width 440 height 14
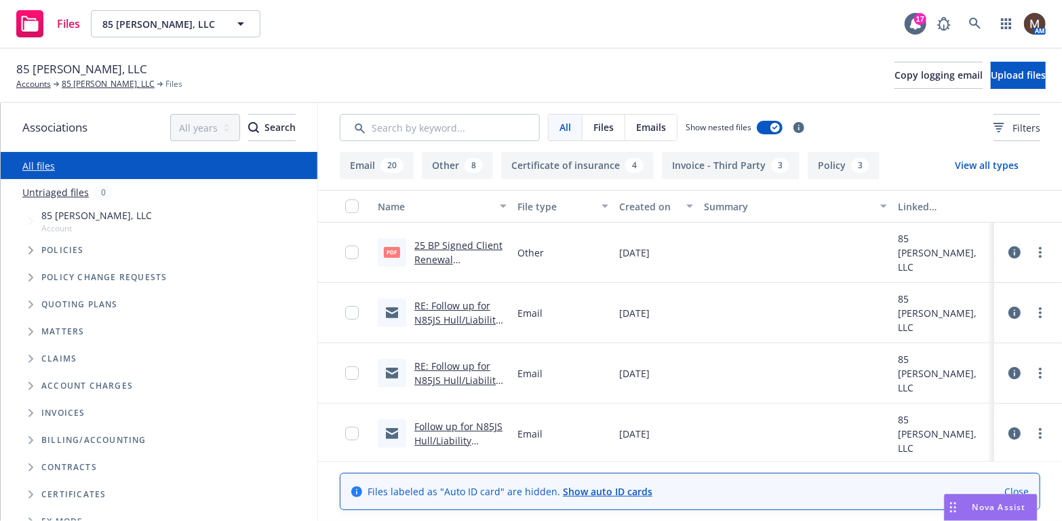
click at [458, 242] on link "25 BP Signed Client Renewal ([PERSON_NAME]).pdf" at bounding box center [459, 267] width 90 height 56
click at [107, 82] on link "85 [PERSON_NAME], LLC" at bounding box center [108, 84] width 93 height 12
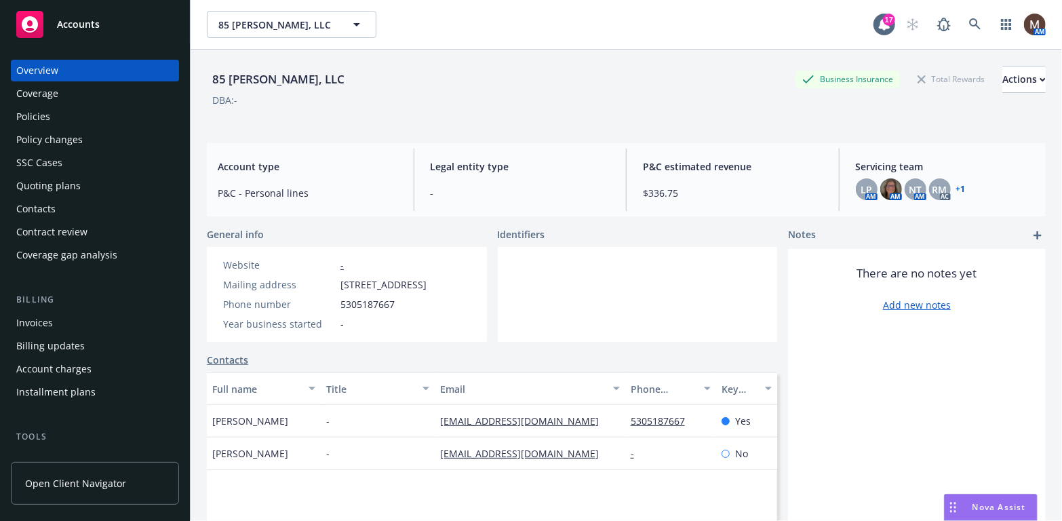
click at [56, 113] on div "Policies" at bounding box center [94, 117] width 157 height 22
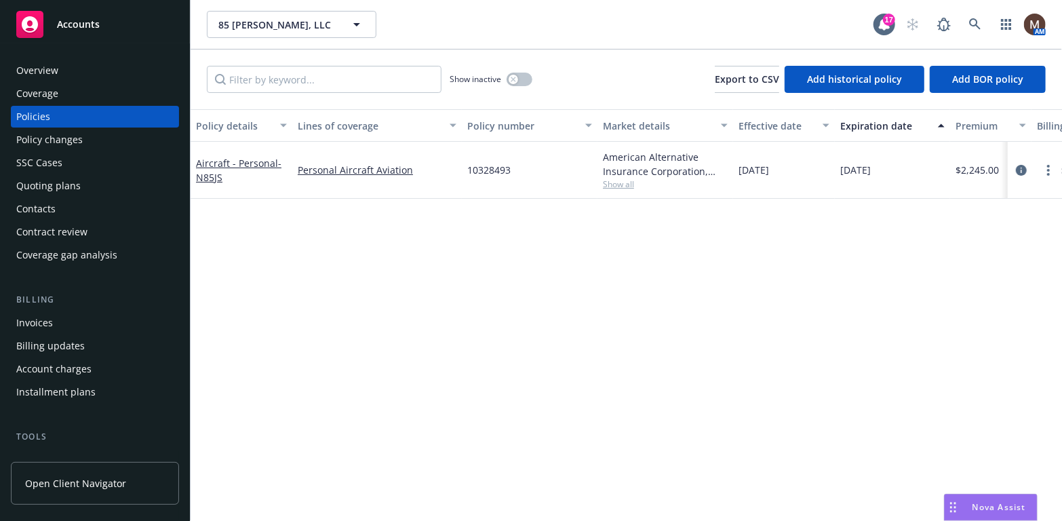
click at [61, 199] on div "Contacts" at bounding box center [94, 209] width 157 height 22
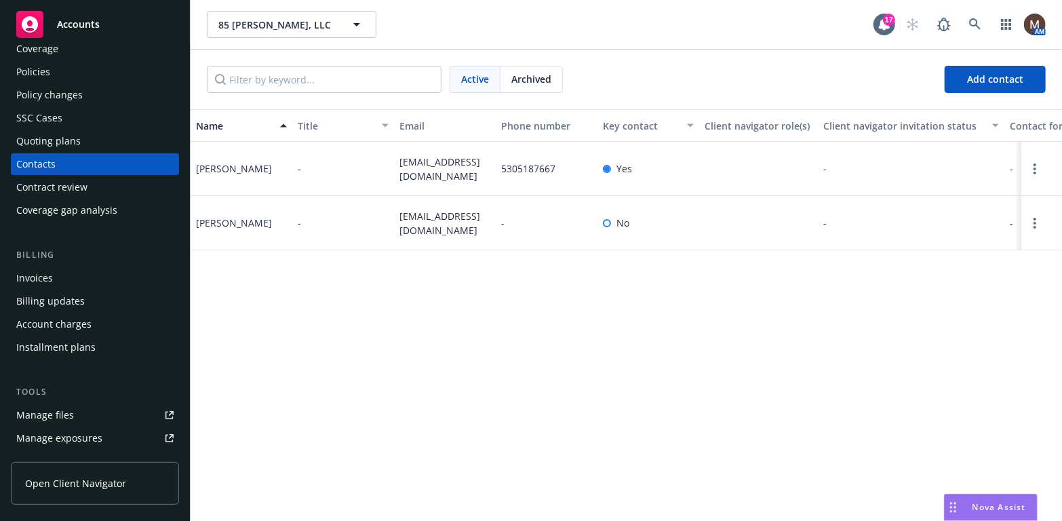
scroll to position [68, 0]
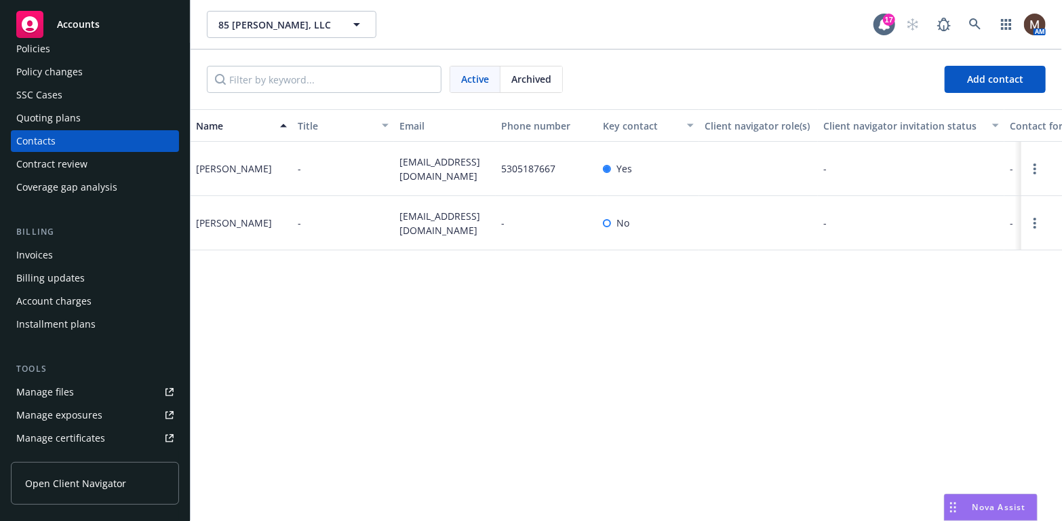
click at [46, 391] on div "Manage files" at bounding box center [45, 392] width 58 height 22
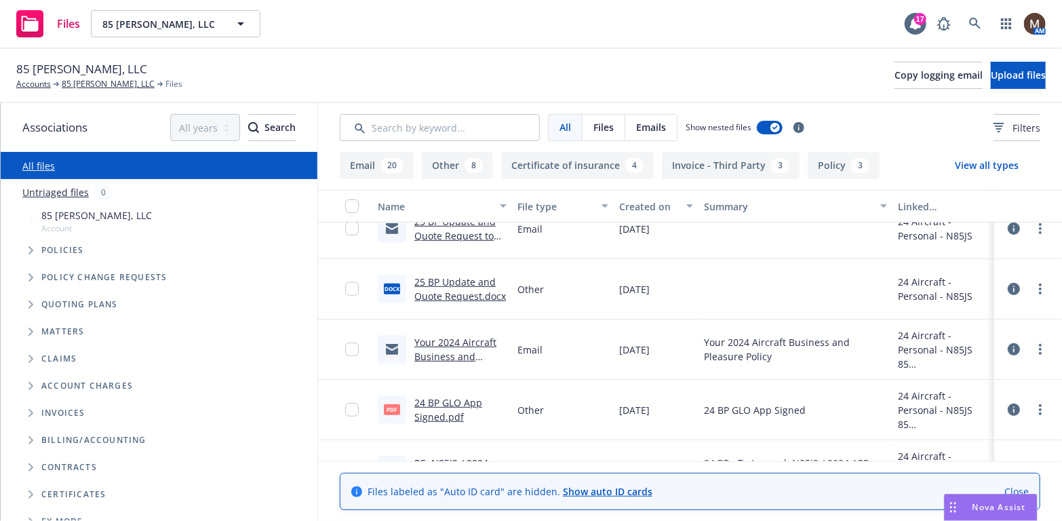
scroll to position [407, 0]
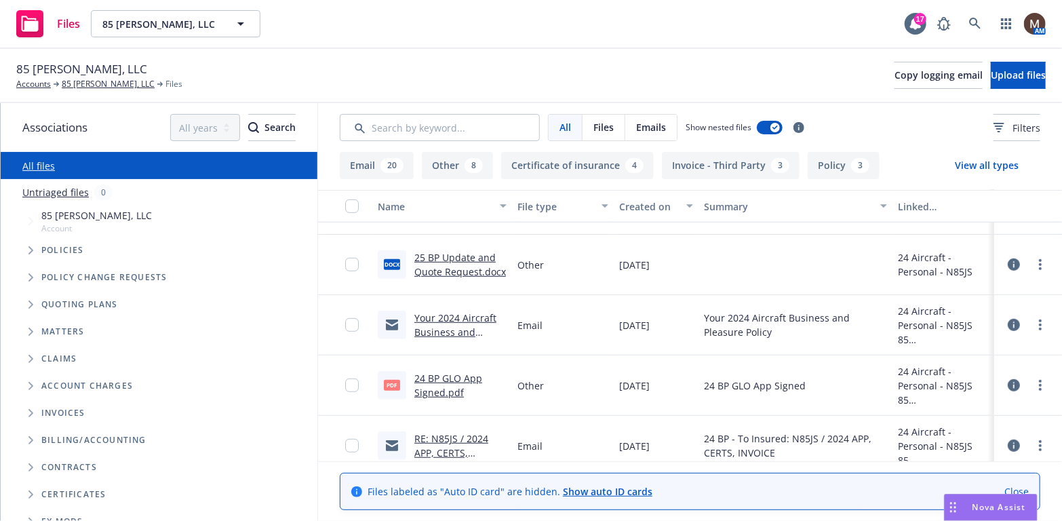
click at [446, 376] on link "24 BP GLO App Signed.pdf" at bounding box center [448, 385] width 68 height 27
click at [82, 82] on link "85 [PERSON_NAME], LLC" at bounding box center [108, 84] width 93 height 12
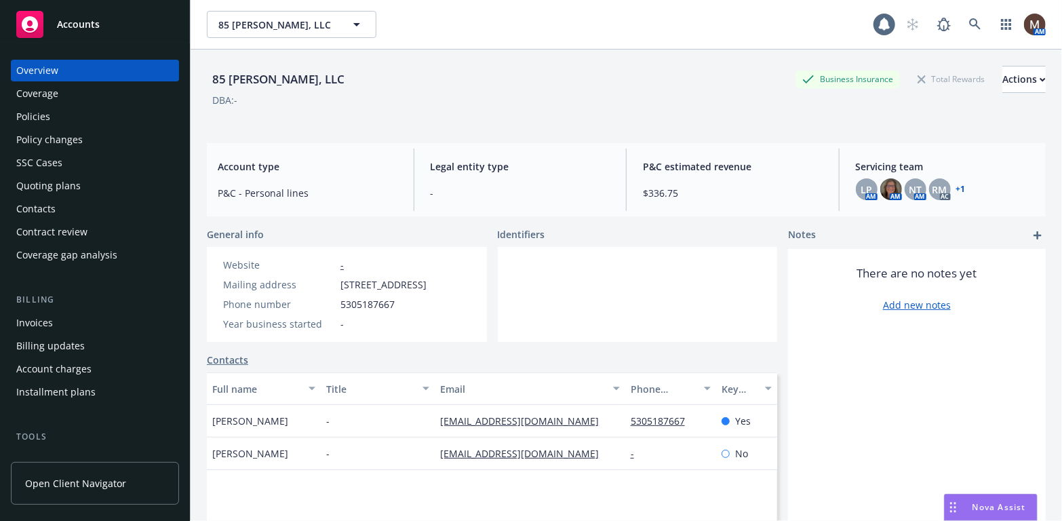
click at [56, 208] on div "Contacts" at bounding box center [94, 209] width 157 height 22
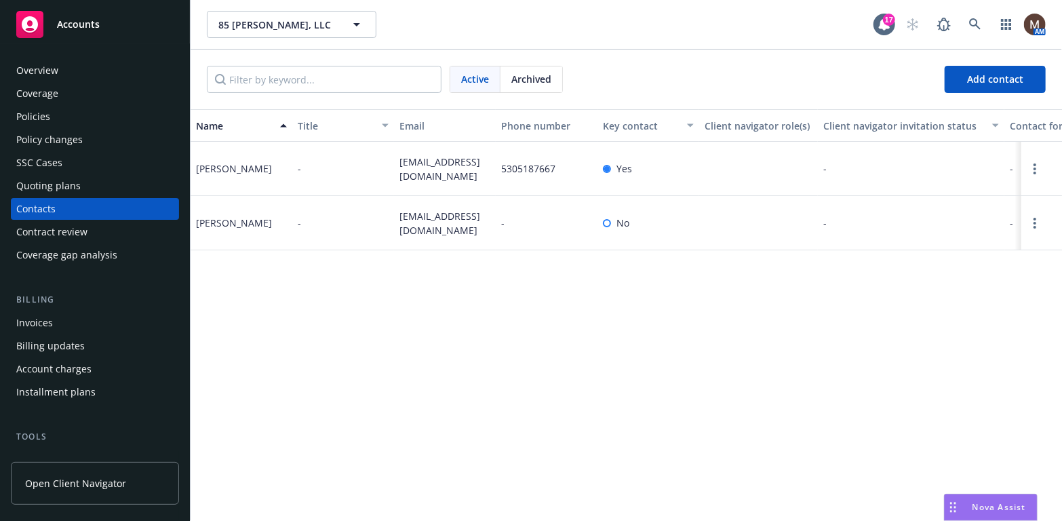
click at [50, 119] on div "Policies" at bounding box center [94, 117] width 157 height 22
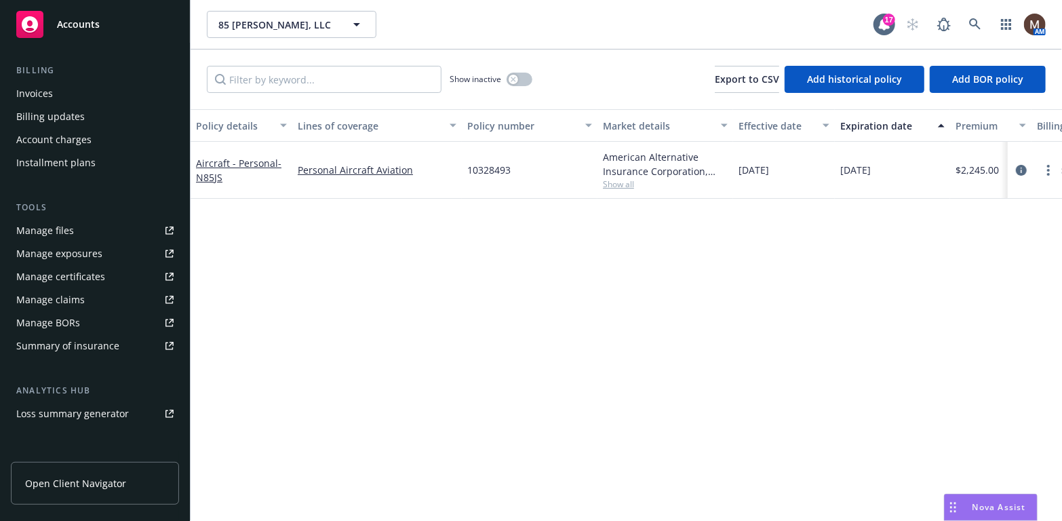
scroll to position [263, 0]
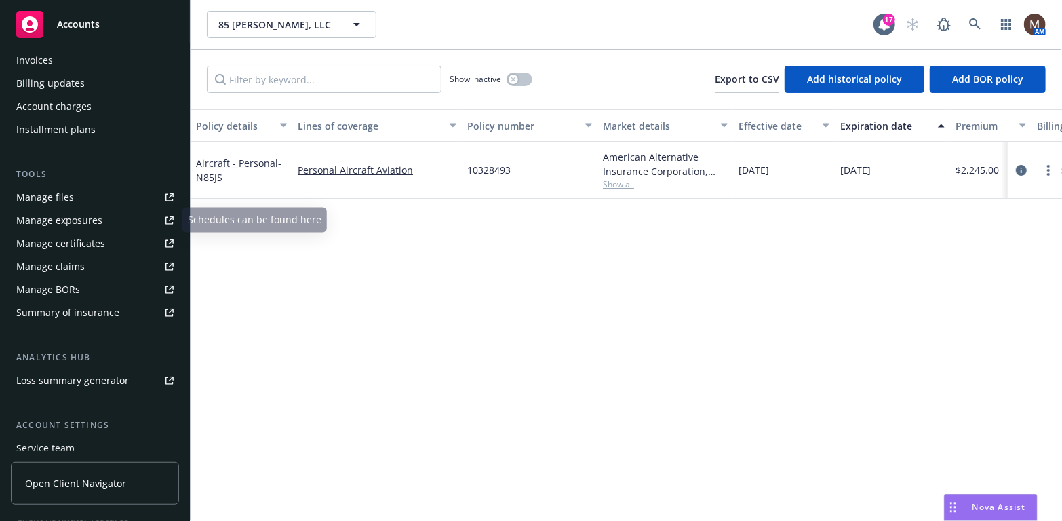
drag, startPoint x: 63, startPoint y: 193, endPoint x: 85, endPoint y: 199, distance: 23.2
click at [63, 193] on div "Manage files" at bounding box center [45, 198] width 58 height 22
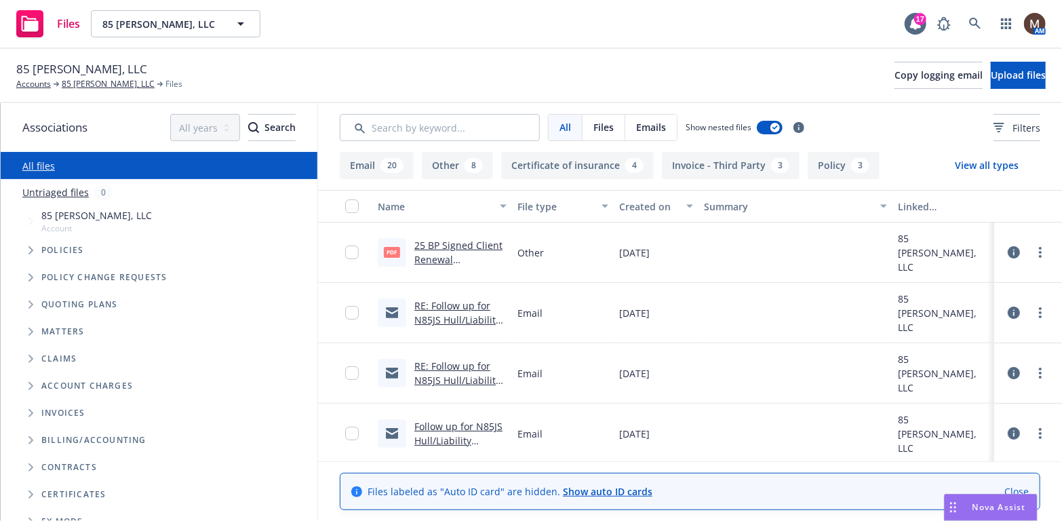
click at [465, 241] on link "25 BP Signed Client Renewal ([PERSON_NAME]).pdf" at bounding box center [459, 267] width 90 height 56
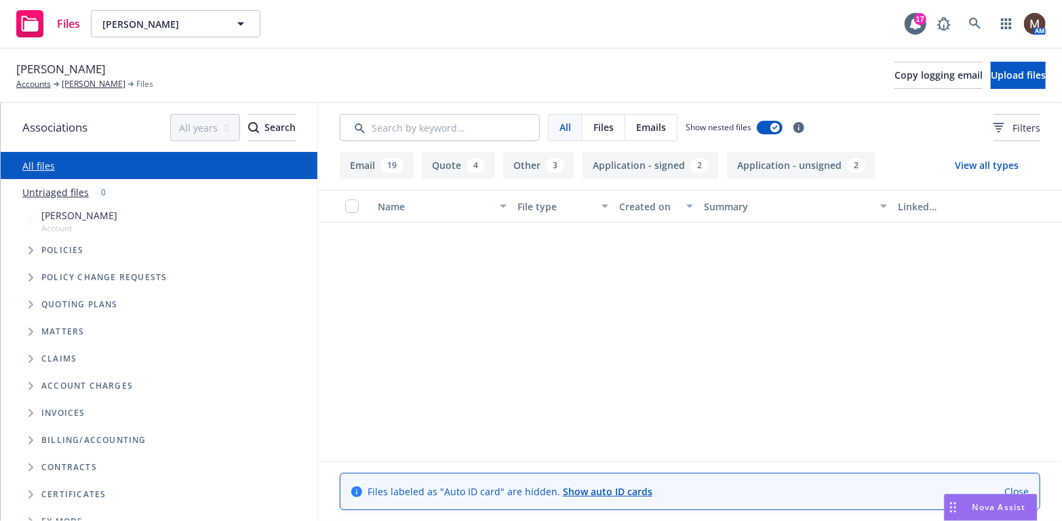
scroll to position [339, 0]
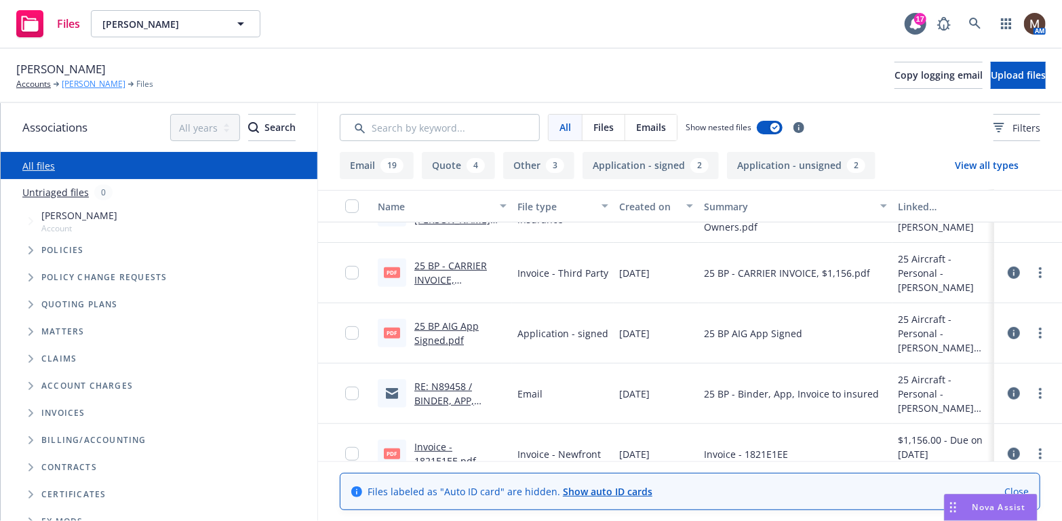
click at [69, 81] on link "Mark Diel" at bounding box center [94, 84] width 64 height 12
